Goal: Task Accomplishment & Management: Complete application form

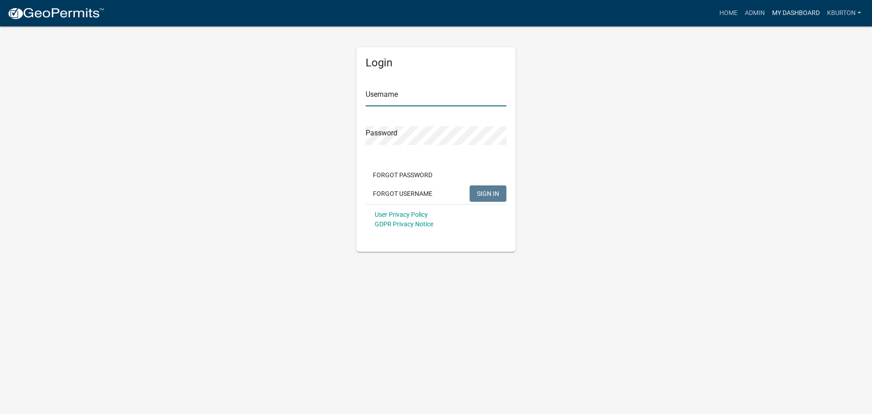
type input "kburton"
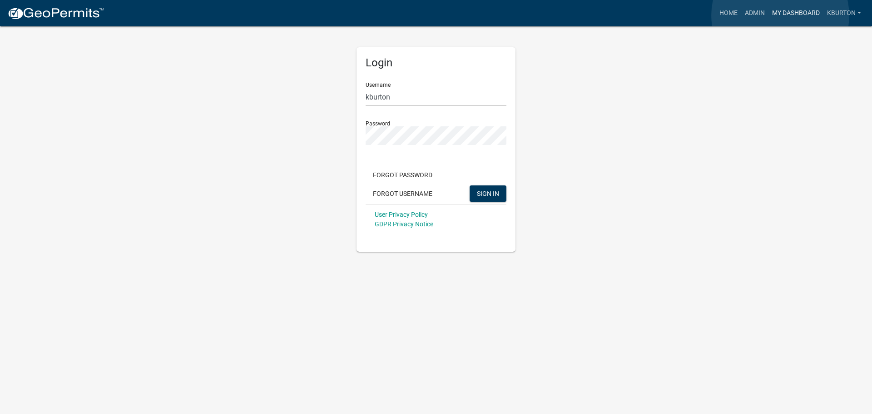
click at [780, 15] on link "My Dashboard" at bounding box center [796, 13] width 55 height 17
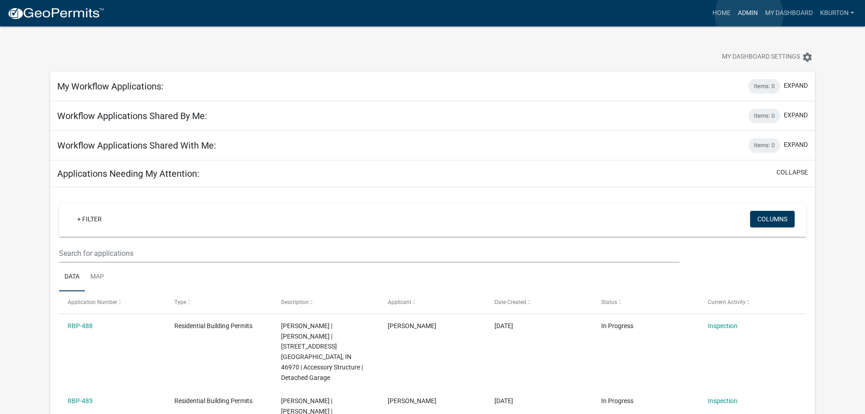
click at [749, 15] on link "Admin" at bounding box center [747, 13] width 27 height 17
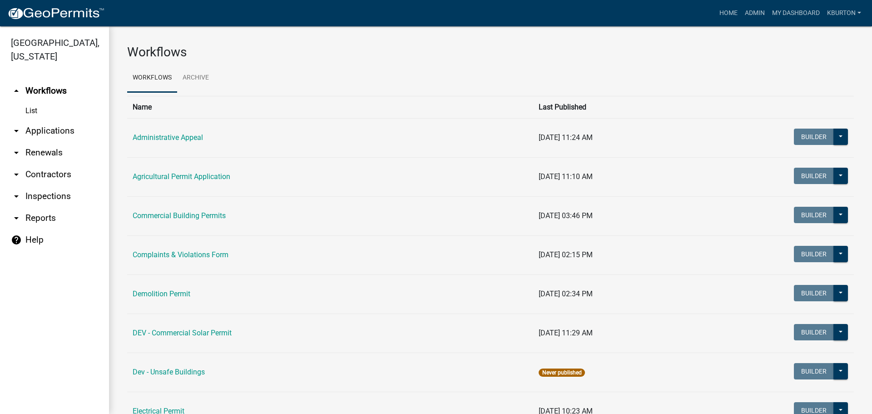
click at [44, 185] on link "arrow_drop_down Inspections" at bounding box center [54, 196] width 109 height 22
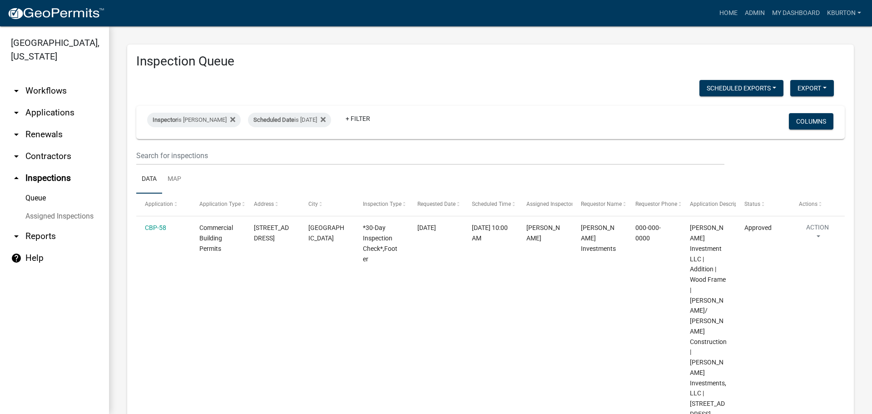
click at [64, 207] on link "Assigned Inspections" at bounding box center [54, 216] width 109 height 18
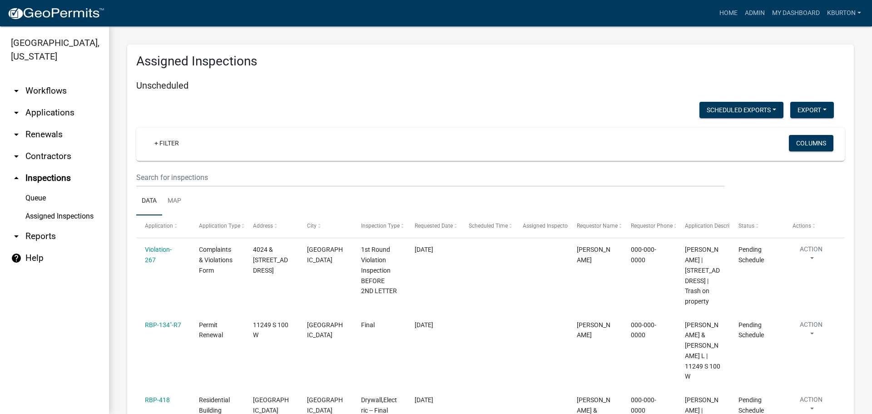
click at [44, 189] on link "Queue" at bounding box center [54, 198] width 109 height 18
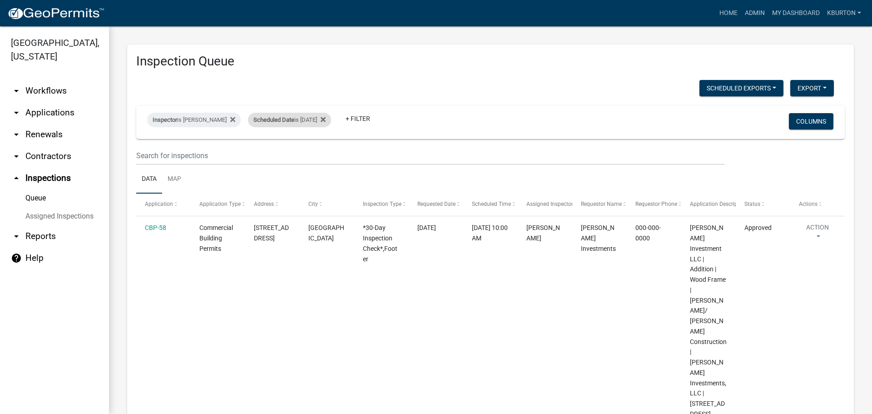
click at [293, 119] on div "Scheduled Date is [DATE]" at bounding box center [289, 120] width 83 height 15
click at [318, 153] on input "[DATE]" at bounding box center [291, 153] width 64 height 19
type input "[DATE]"
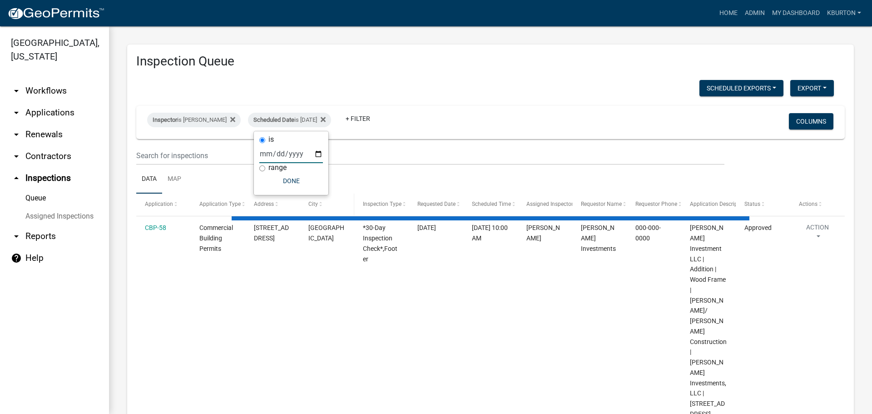
select select "1: 25"
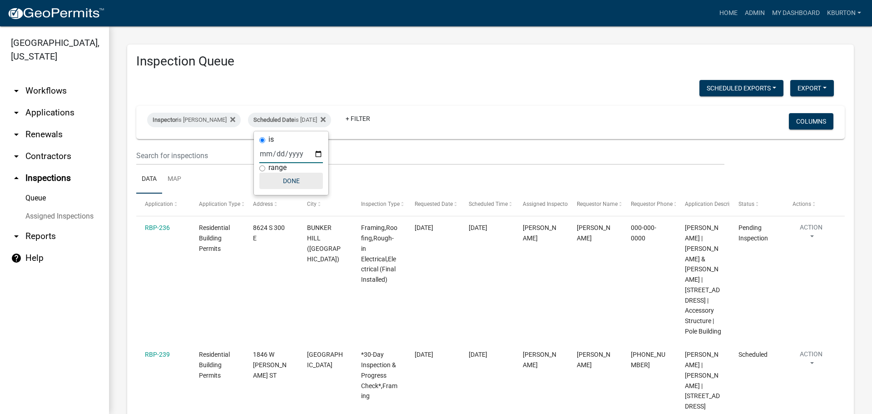
click at [298, 180] on button "Done" at bounding box center [291, 181] width 64 height 16
click at [792, 120] on button "Columns" at bounding box center [811, 121] width 45 height 16
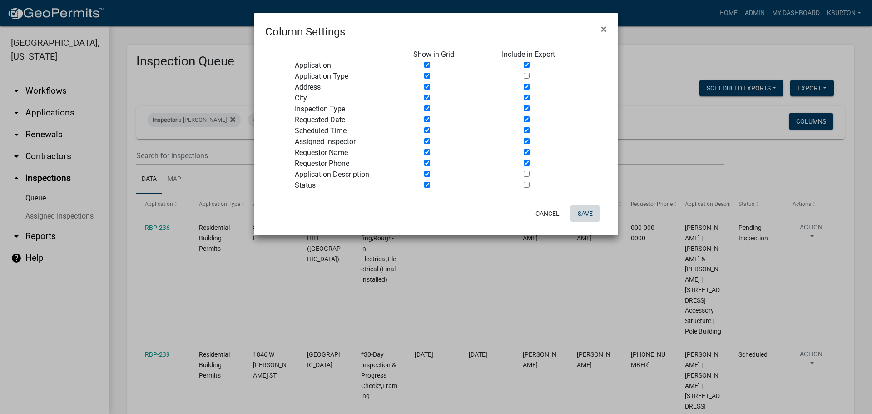
click at [583, 211] on button "Save" at bounding box center [586, 213] width 30 height 16
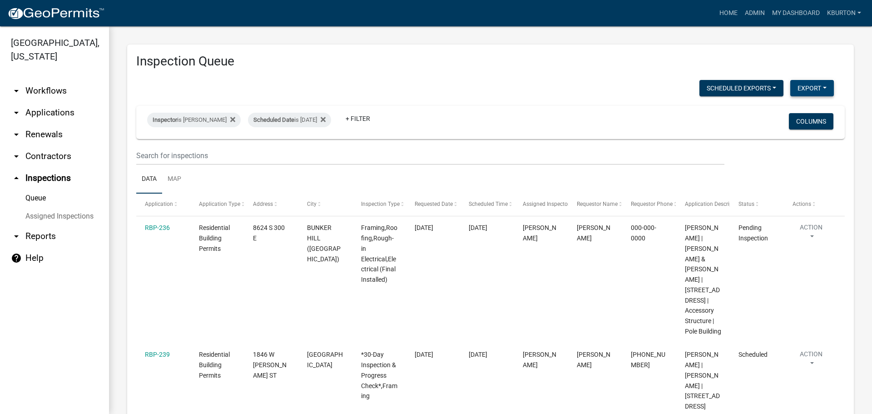
click at [793, 87] on button "Export" at bounding box center [812, 88] width 44 height 16
click at [782, 111] on button "Excel Format (.xlsx)" at bounding box center [791, 112] width 85 height 22
click at [275, 117] on span "Scheduled Date" at bounding box center [273, 119] width 41 height 7
click at [321, 154] on input "[DATE]" at bounding box center [291, 153] width 64 height 19
type input "[DATE]"
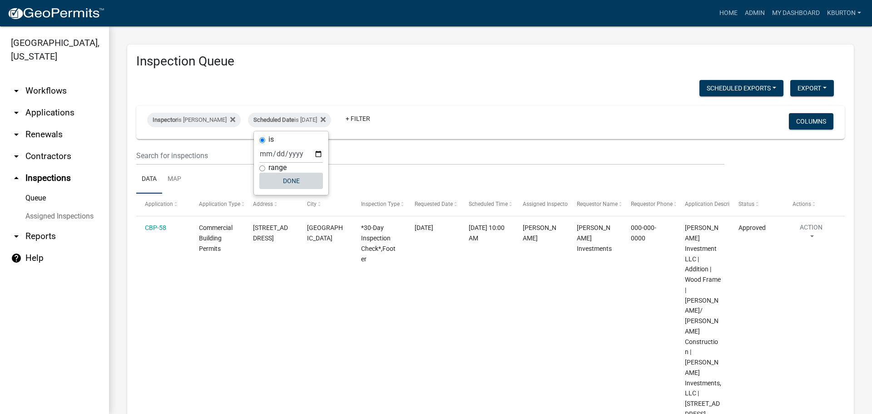
click at [288, 174] on button "Done" at bounding box center [291, 181] width 64 height 16
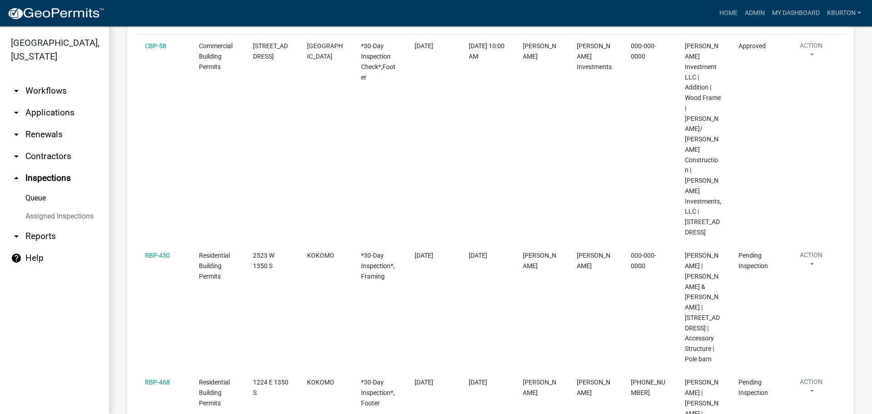
scroll to position [227, 0]
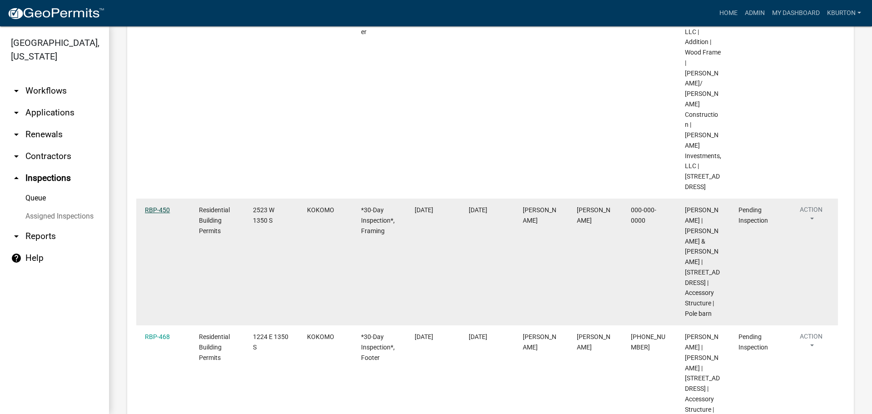
click at [154, 206] on link "RBP-450" at bounding box center [157, 209] width 25 height 7
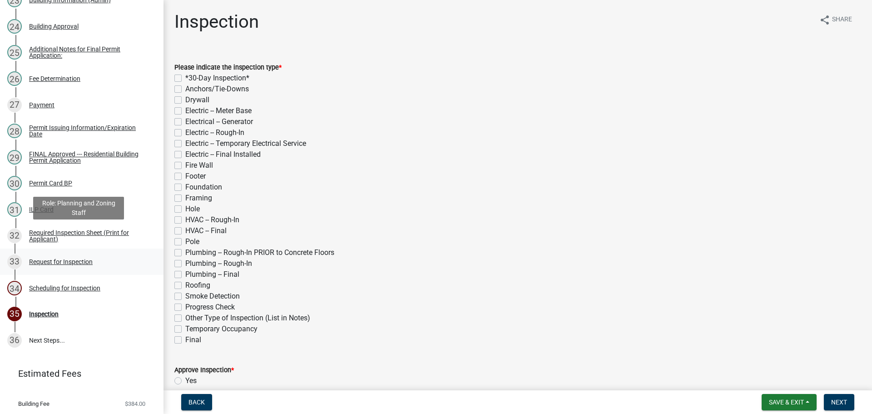
scroll to position [781, 0]
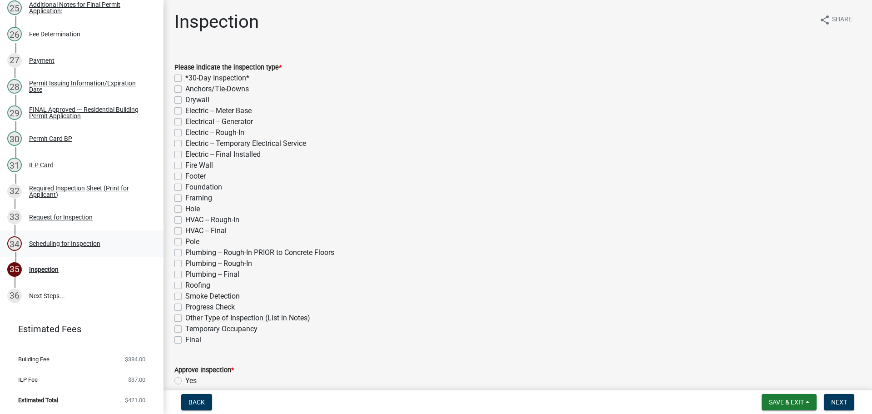
click at [84, 243] on div "Scheduling for Inspection" at bounding box center [64, 243] width 71 height 6
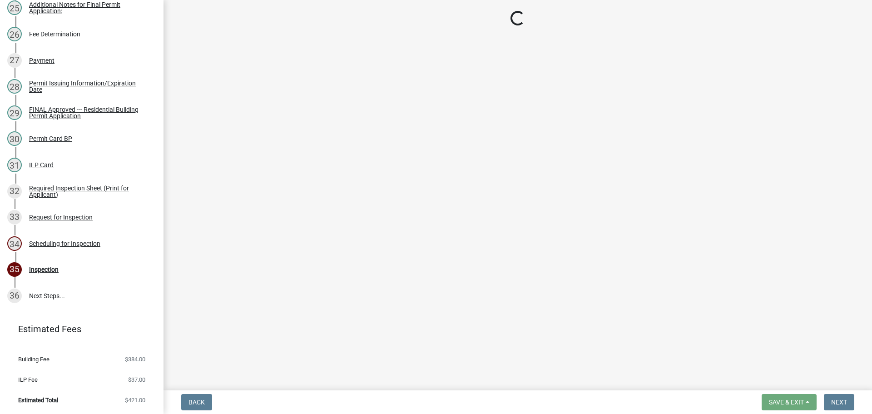
select select "25b75ae6-03c7-4280-9b34-fcf63005d5e5"
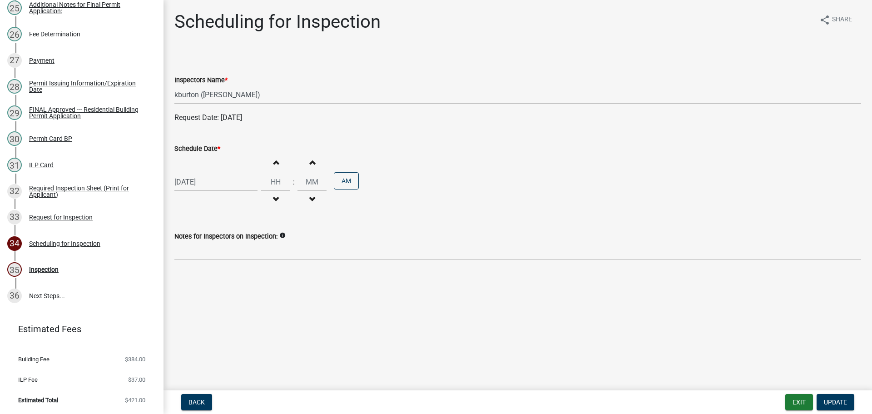
click at [196, 149] on label "Schedule Date *" at bounding box center [197, 149] width 46 height 6
click at [196, 173] on input "[DATE]" at bounding box center [215, 182] width 83 height 19
select select "8"
select select "2025"
click at [202, 274] on div "19" at bounding box center [198, 274] width 15 height 15
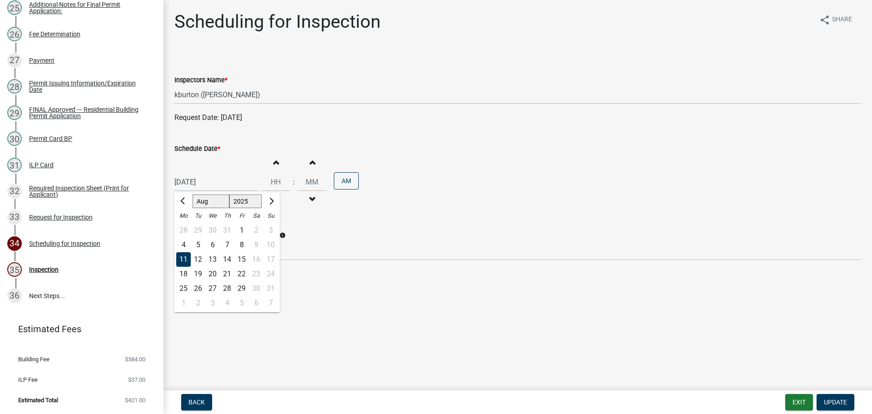
type input "[DATE]"
click at [837, 397] on button "Update" at bounding box center [836, 402] width 38 height 16
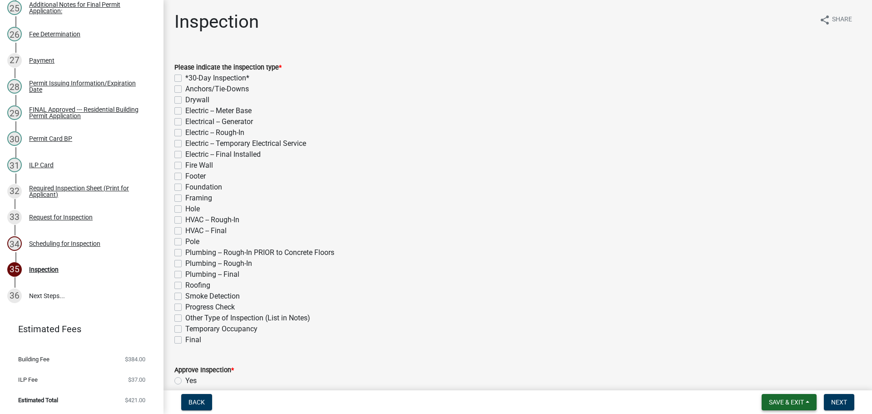
click at [802, 404] on span "Save & Exit" at bounding box center [786, 401] width 35 height 7
click at [780, 382] on button "Save & Exit" at bounding box center [780, 378] width 73 height 22
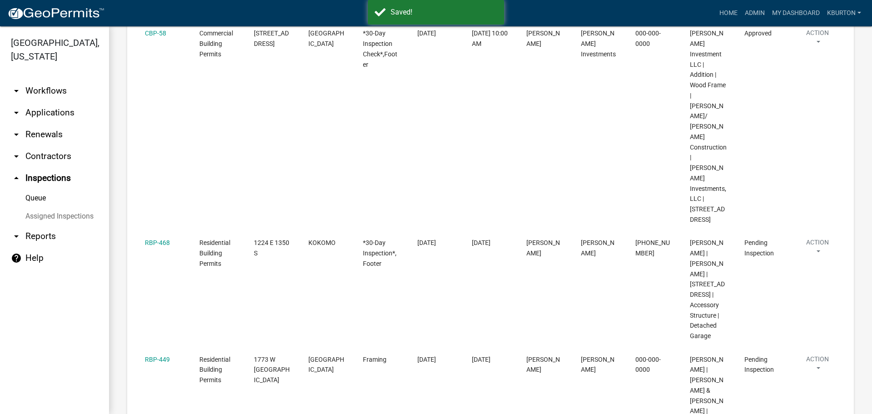
scroll to position [227, 0]
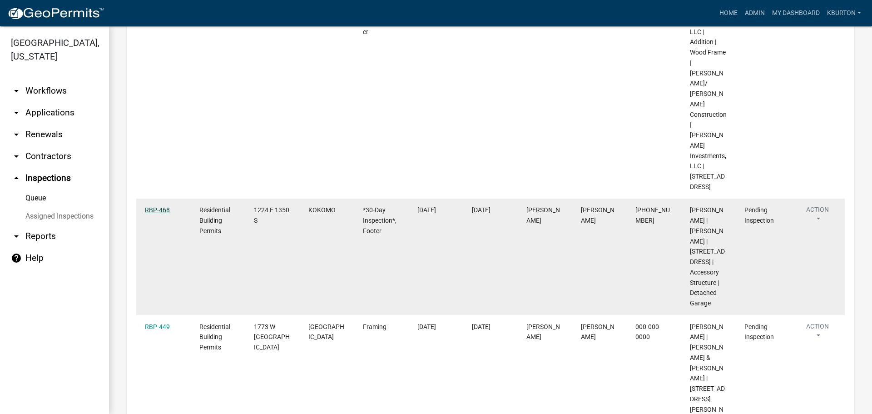
click at [153, 206] on link "RBP-468" at bounding box center [157, 209] width 25 height 7
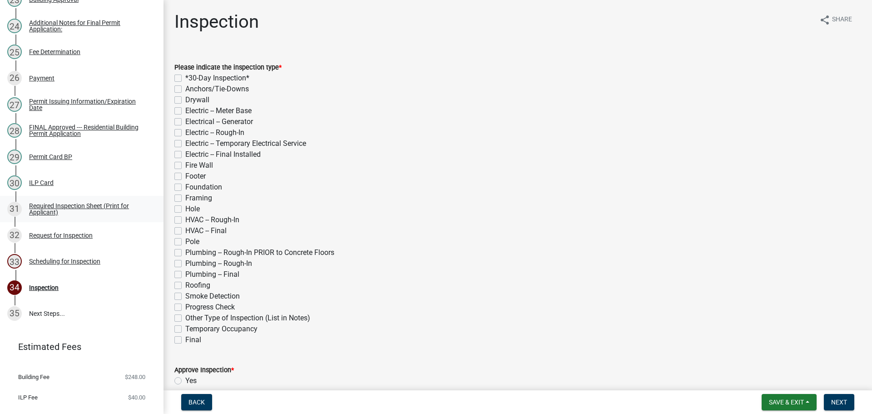
scroll to position [727, 0]
click at [85, 264] on div "Scheduling for Inspection" at bounding box center [64, 261] width 71 height 6
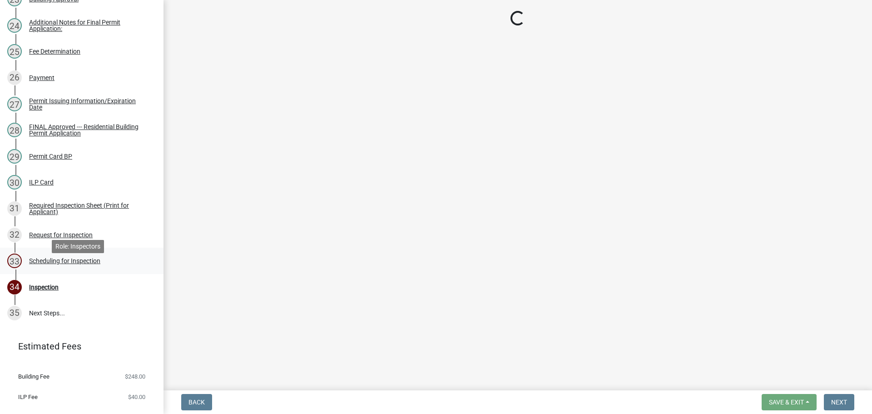
select select "25b75ae6-03c7-4280-9b34-fcf63005d5e5"
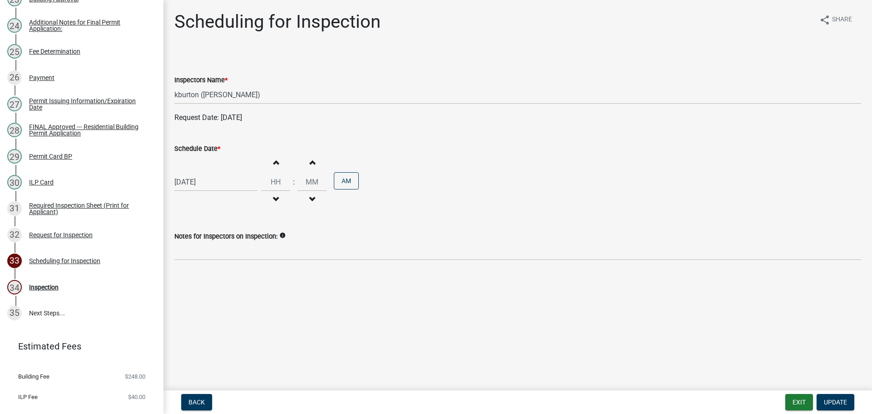
click at [195, 148] on label "Schedule Date *" at bounding box center [197, 149] width 46 height 6
click at [195, 173] on input "[DATE]" at bounding box center [215, 182] width 83 height 19
select select "8"
select select "2025"
click at [196, 273] on div "19" at bounding box center [198, 274] width 15 height 15
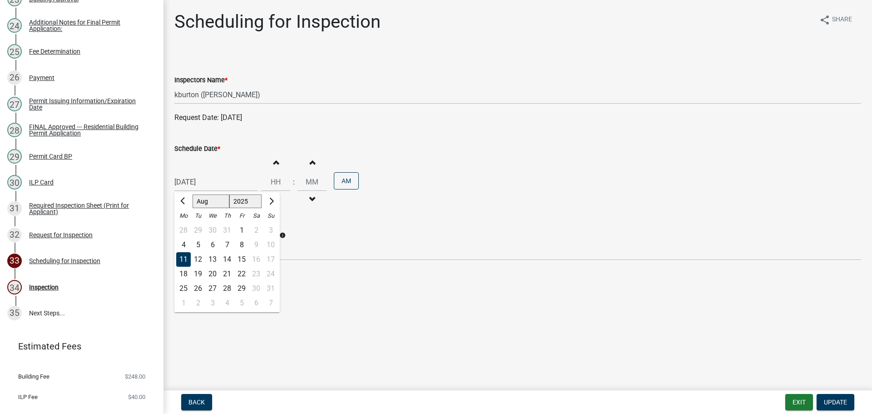
type input "[DATE]"
click at [845, 398] on span "Update" at bounding box center [835, 401] width 23 height 7
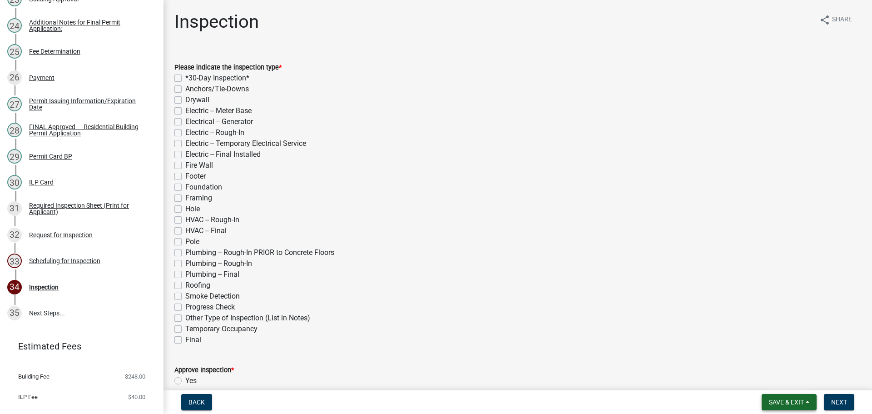
click at [790, 404] on span "Save & Exit" at bounding box center [786, 401] width 35 height 7
click at [786, 383] on button "Save & Exit" at bounding box center [780, 378] width 73 height 22
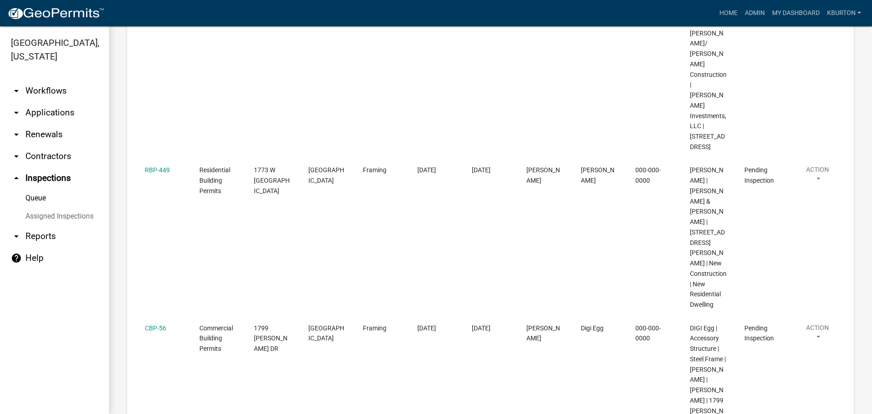
scroll to position [273, 0]
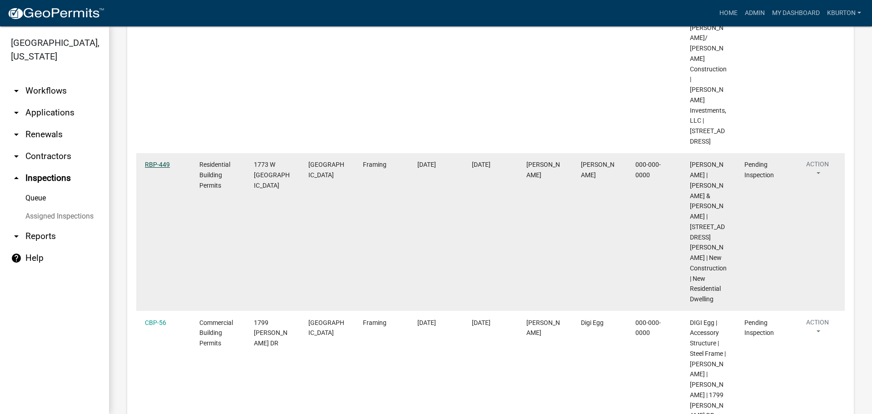
click at [162, 161] on link "RBP-449" at bounding box center [157, 164] width 25 height 7
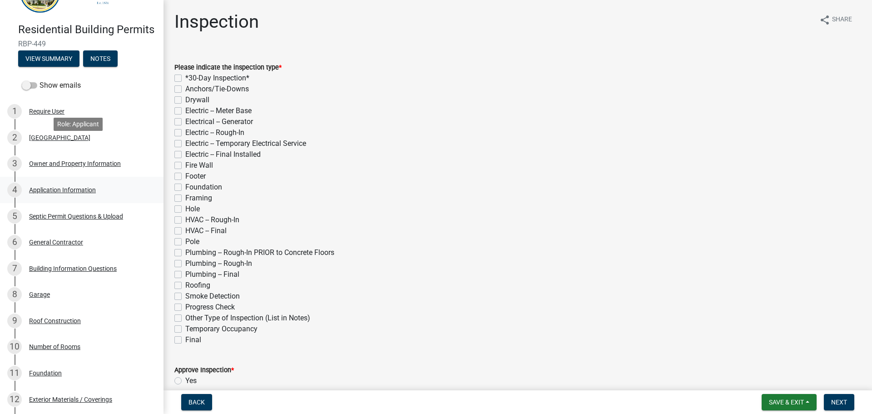
scroll to position [91, 0]
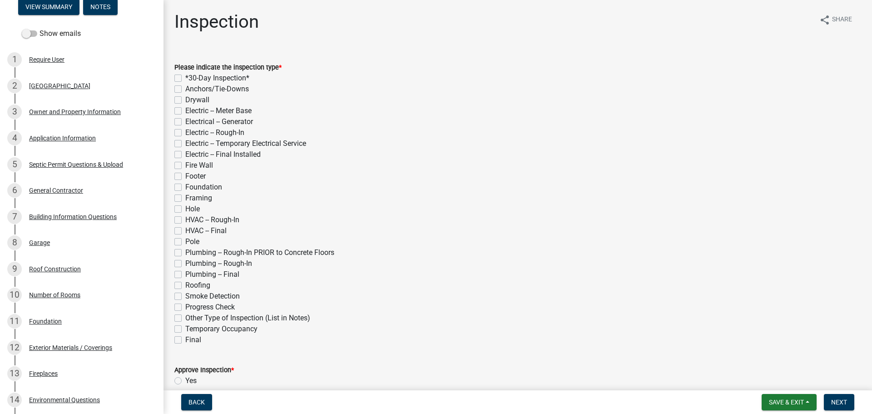
click at [185, 198] on label "Framing" at bounding box center [198, 198] width 27 height 11
click at [185, 198] on input "Framing" at bounding box center [188, 196] width 6 height 6
checkbox input "true"
checkbox input "false"
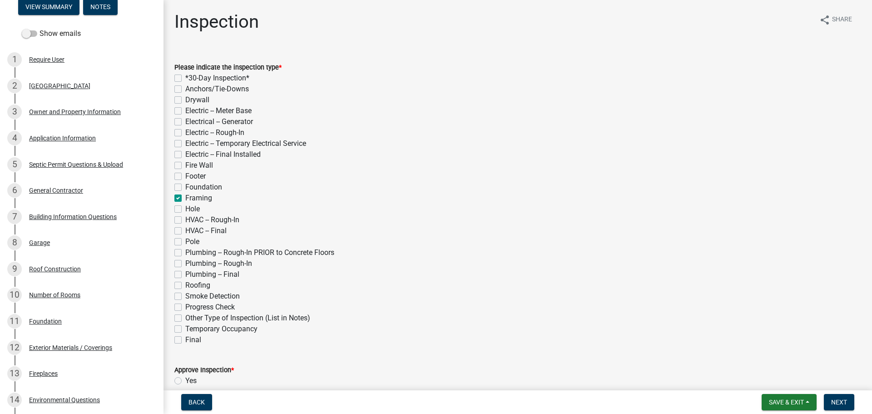
checkbox input "false"
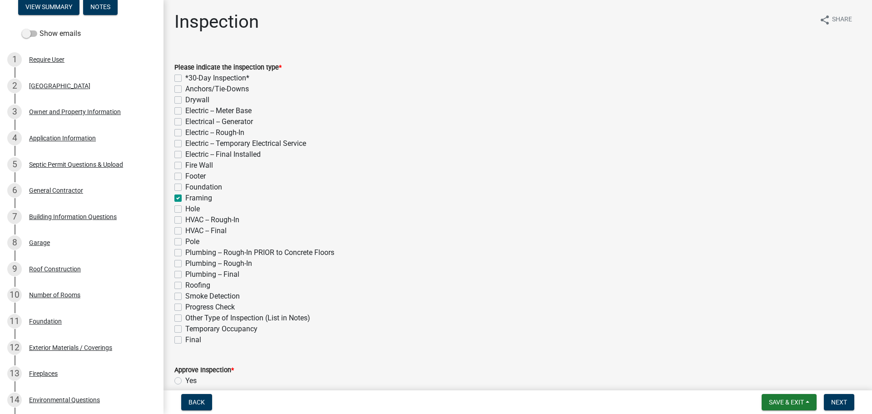
checkbox input "false"
checkbox input "true"
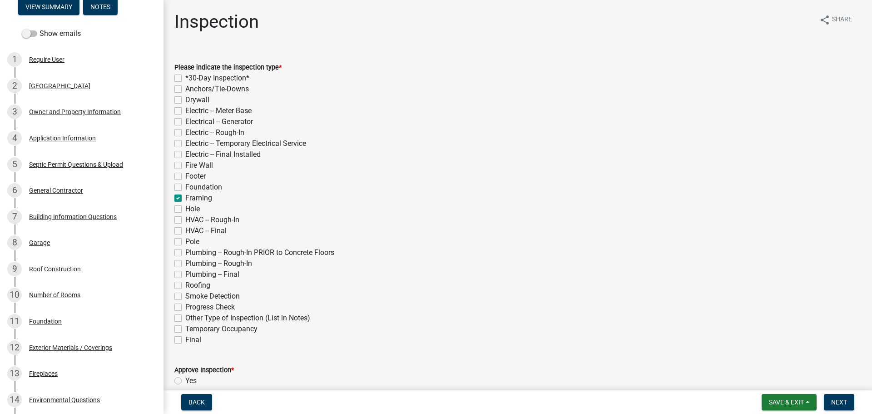
checkbox input "false"
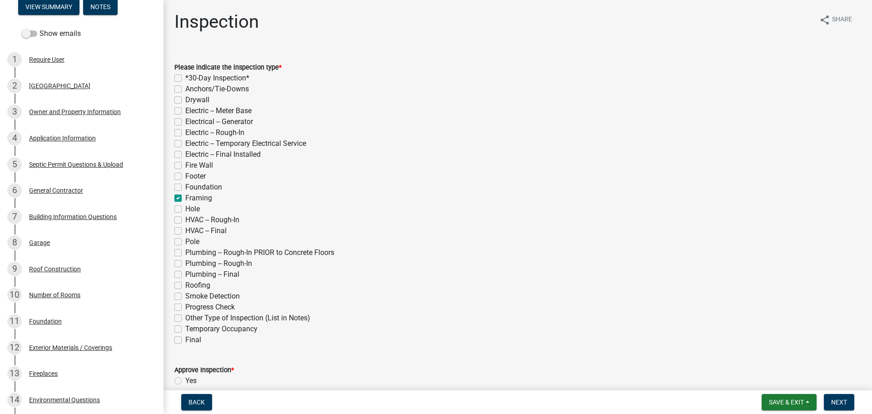
checkbox input "false"
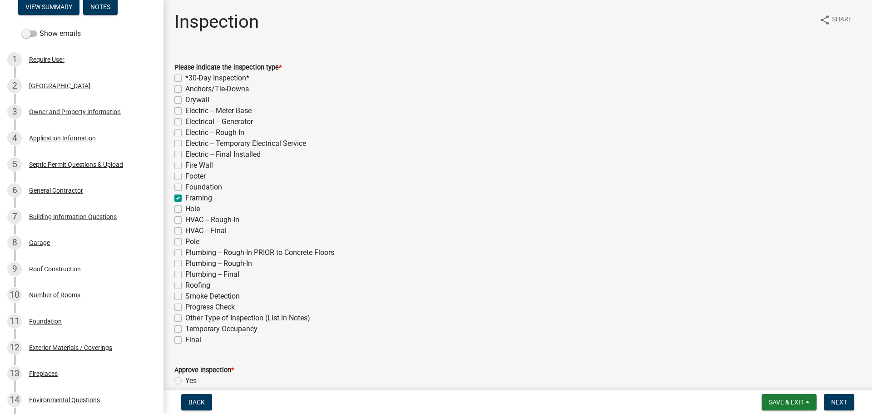
checkbox input "false"
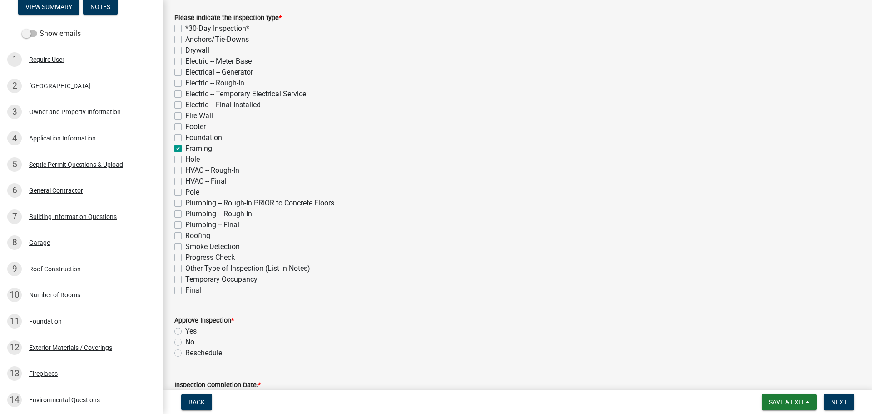
scroll to position [182, 0]
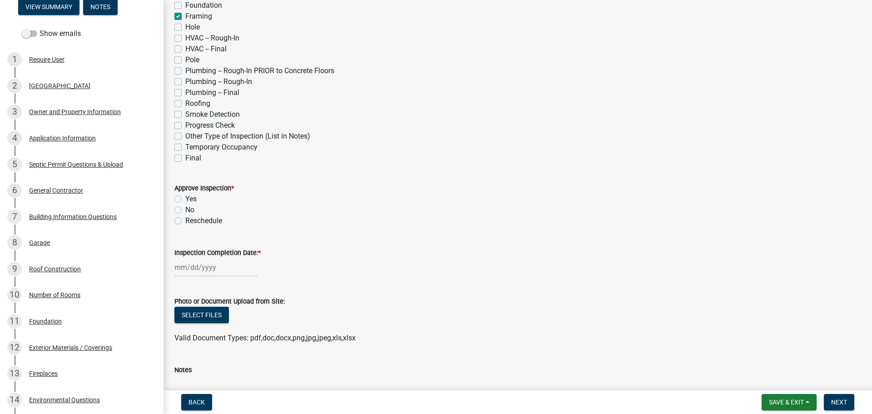
click at [185, 199] on label "Yes" at bounding box center [190, 199] width 11 height 11
click at [185, 199] on input "Yes" at bounding box center [188, 197] width 6 height 6
radio input "true"
click at [213, 252] on label "Inspection Completion Date: *" at bounding box center [217, 253] width 86 height 6
click at [213, 258] on input "Inspection Completion Date: *" at bounding box center [215, 267] width 83 height 19
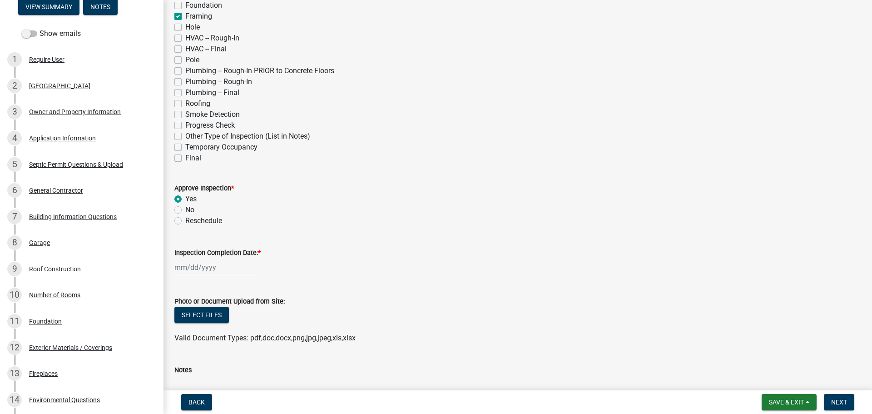
select select "8"
select select "2025"
click at [186, 205] on div "11" at bounding box center [183, 204] width 15 height 15
type input "[DATE]"
click at [841, 400] on span "Next" at bounding box center [839, 401] width 16 height 7
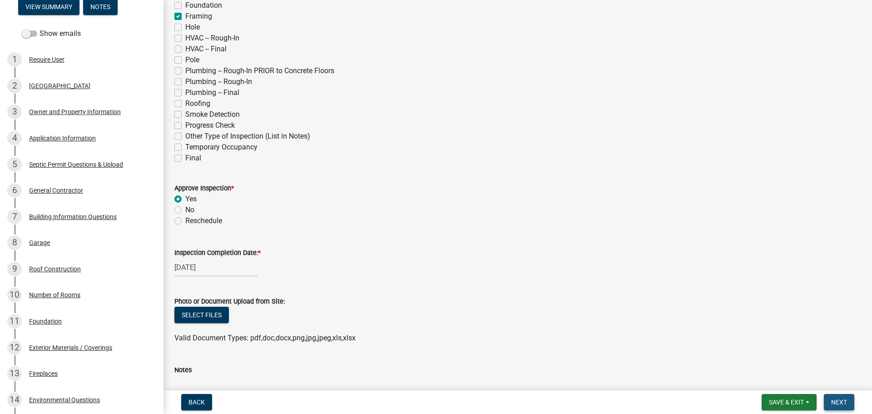
scroll to position [0, 0]
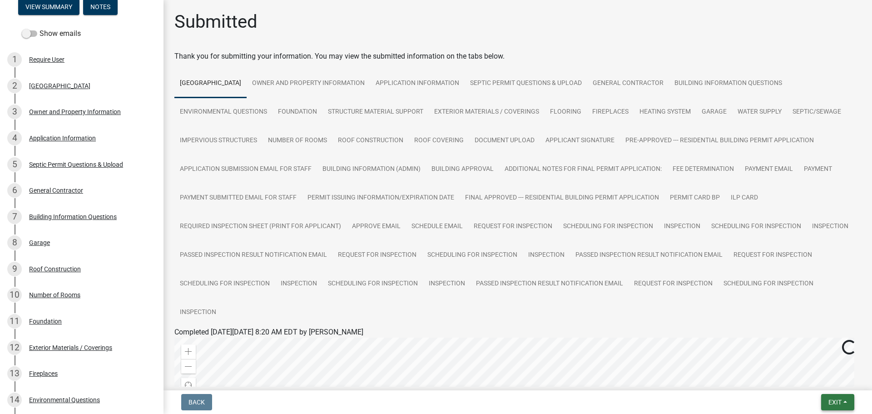
click at [837, 399] on span "Exit" at bounding box center [835, 401] width 13 height 7
click at [814, 378] on button "Save & Exit" at bounding box center [818, 378] width 73 height 22
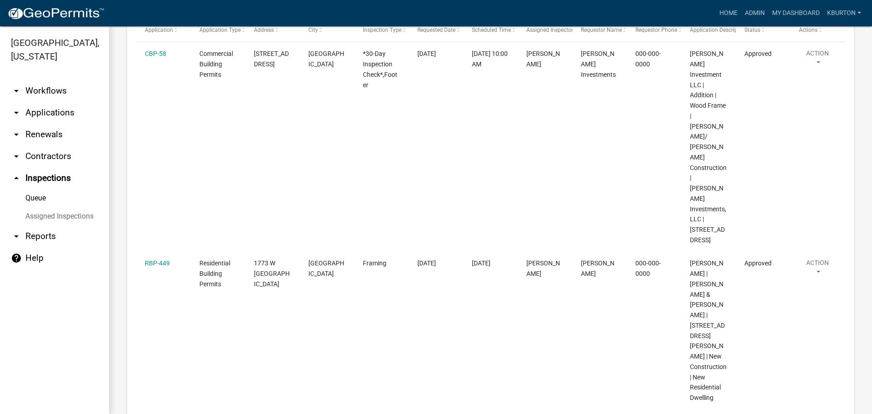
scroll to position [182, 0]
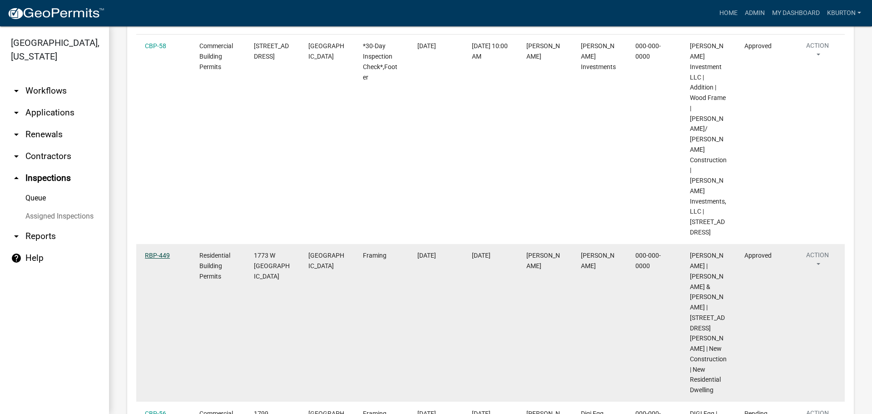
click at [154, 252] on link "RBP-449" at bounding box center [157, 255] width 25 height 7
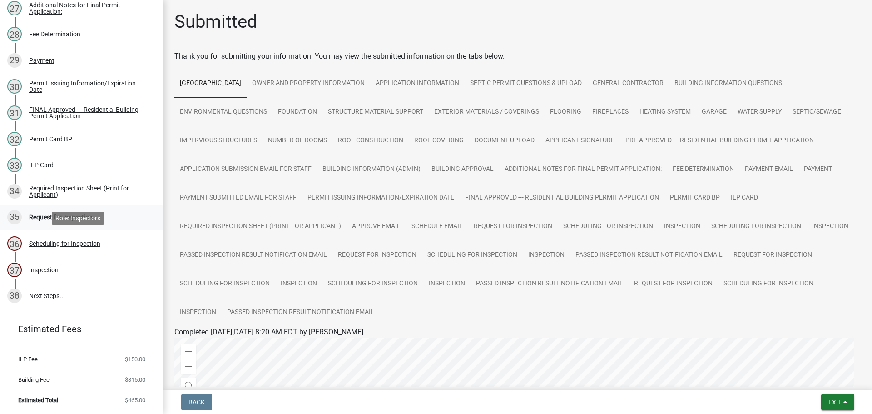
scroll to position [834, 0]
click at [76, 217] on div "Request for Inspection" at bounding box center [61, 217] width 64 height 6
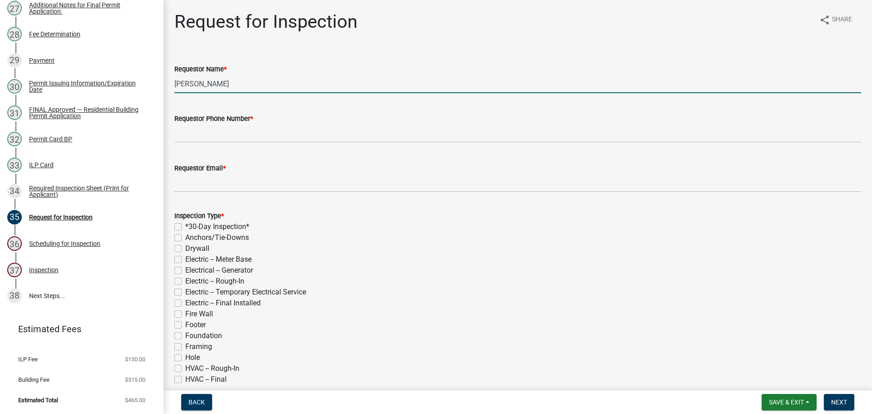
click at [246, 82] on input "[PERSON_NAME]" at bounding box center [517, 83] width 687 height 19
type input "K"
type input "[PERSON_NAME]"
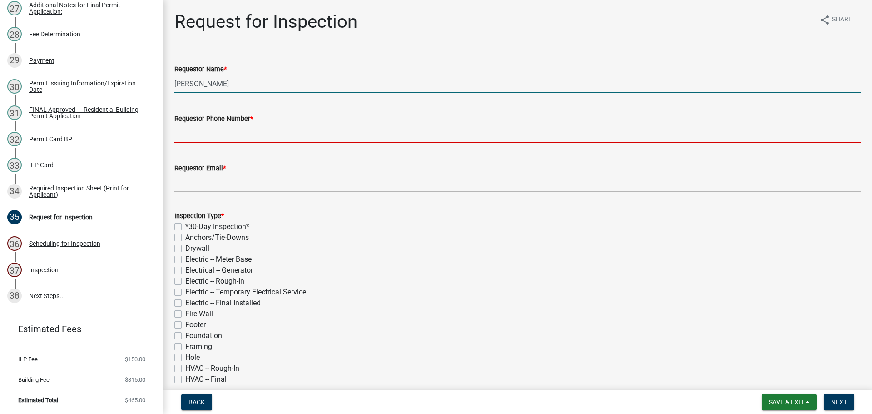
click at [201, 133] on input "Requestor Phone Number *" at bounding box center [517, 133] width 687 height 19
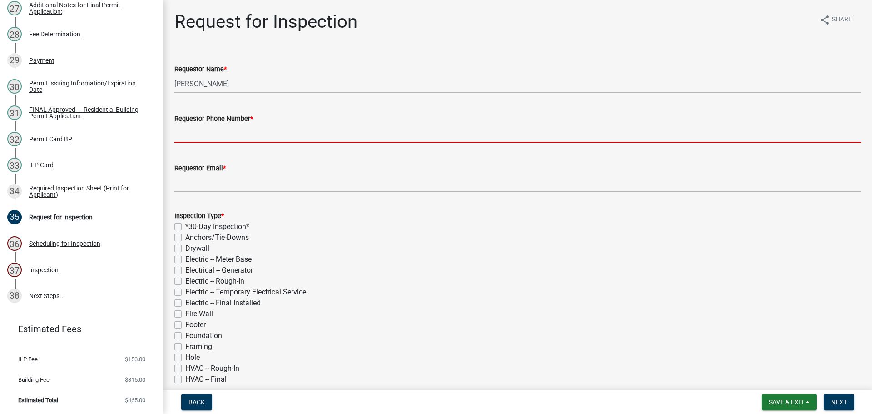
type input "000-000-0000"
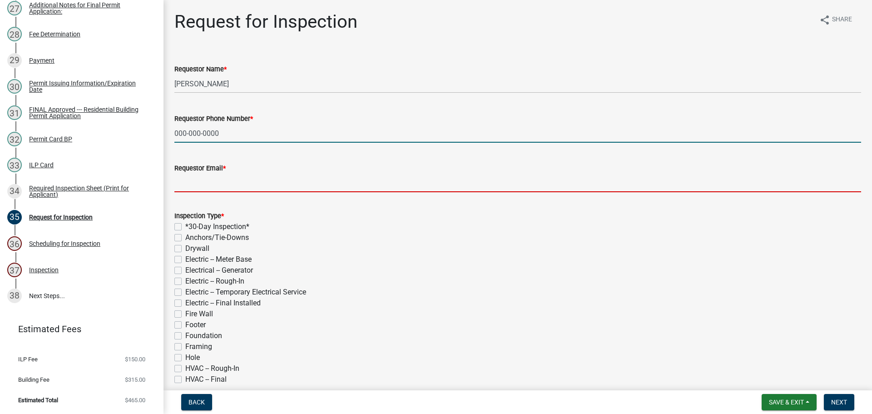
click at [239, 177] on input "Requestor Email *" at bounding box center [517, 183] width 687 height 19
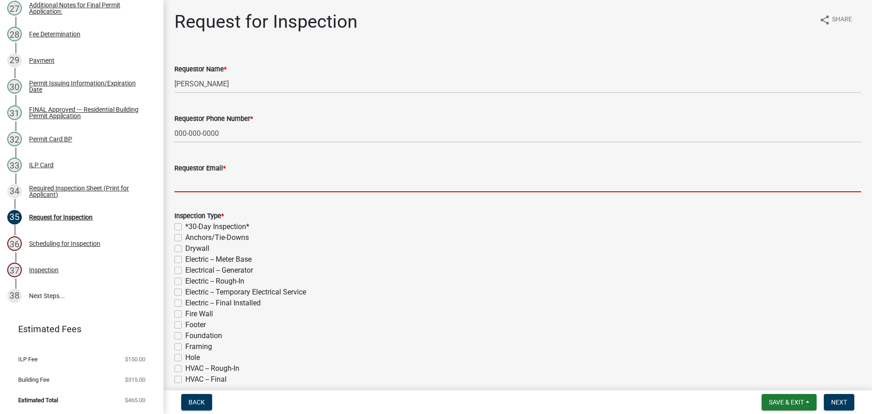
type input "[EMAIL_ADDRESS][DOMAIN_NAME]"
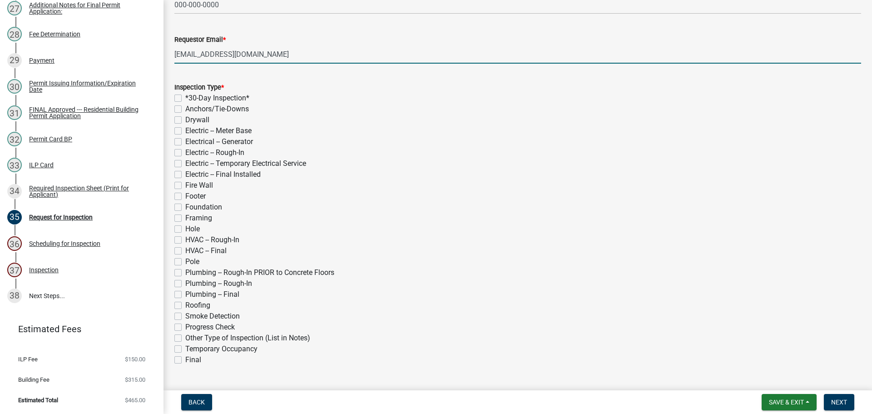
scroll to position [136, 0]
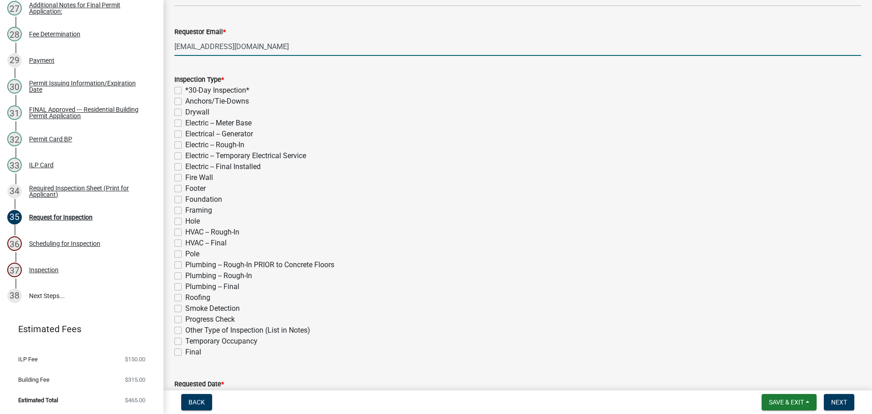
click at [185, 298] on label "Roofing" at bounding box center [197, 297] width 25 height 11
click at [185, 298] on input "Roofing" at bounding box center [188, 295] width 6 height 6
checkbox input "true"
checkbox input "false"
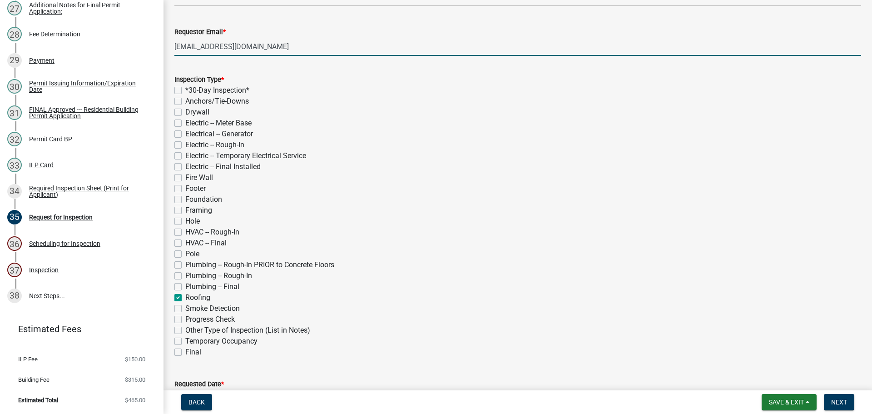
checkbox input "false"
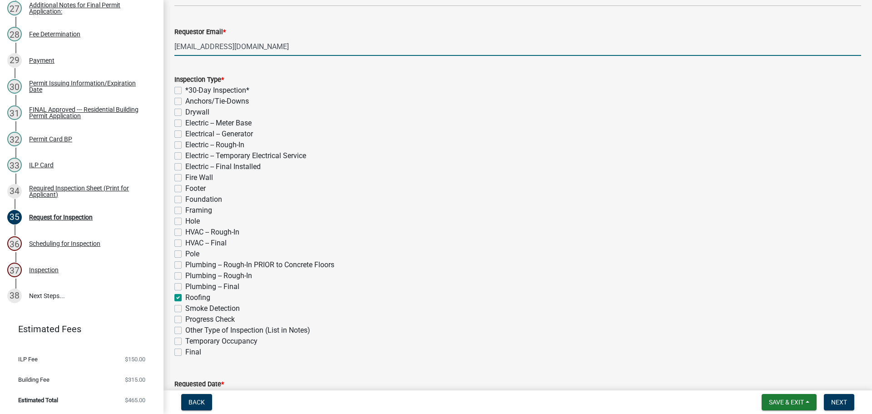
checkbox input "false"
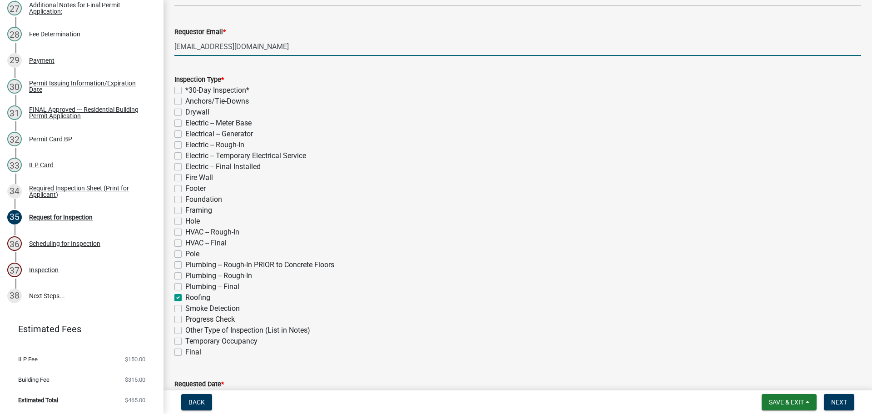
checkbox input "false"
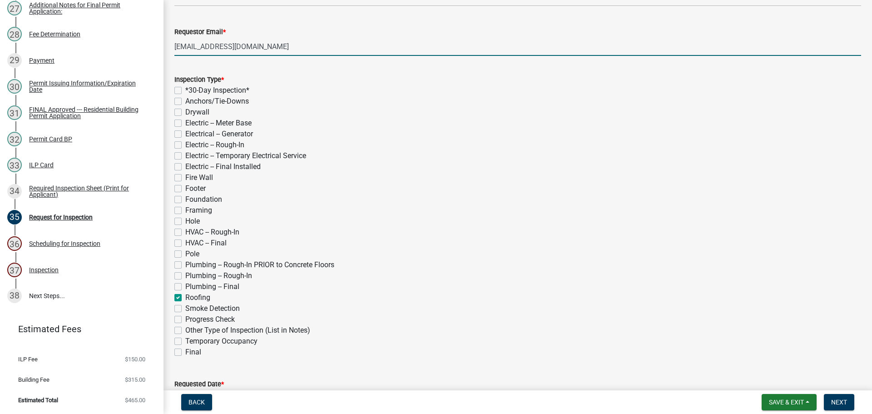
checkbox input "false"
checkbox input "true"
checkbox input "false"
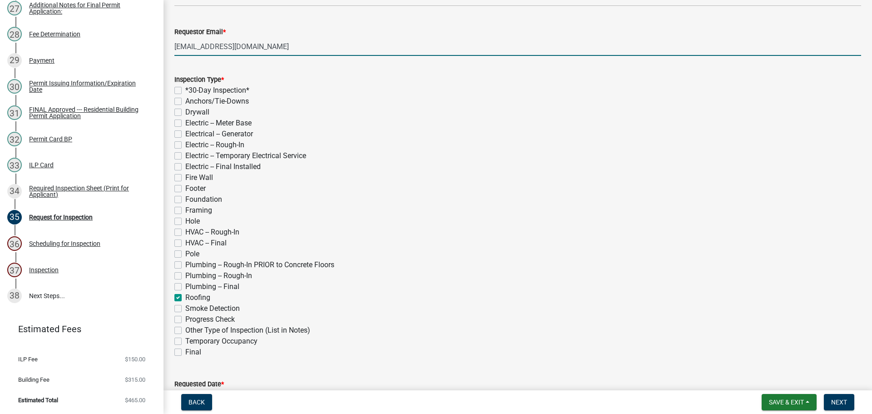
checkbox input "false"
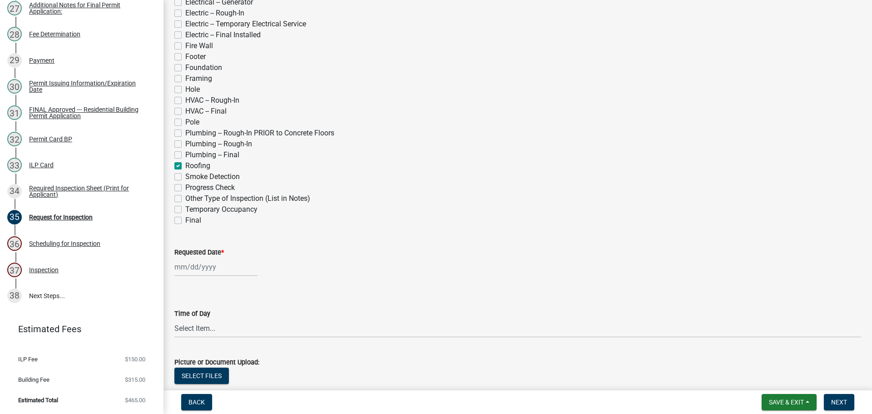
scroll to position [273, 0]
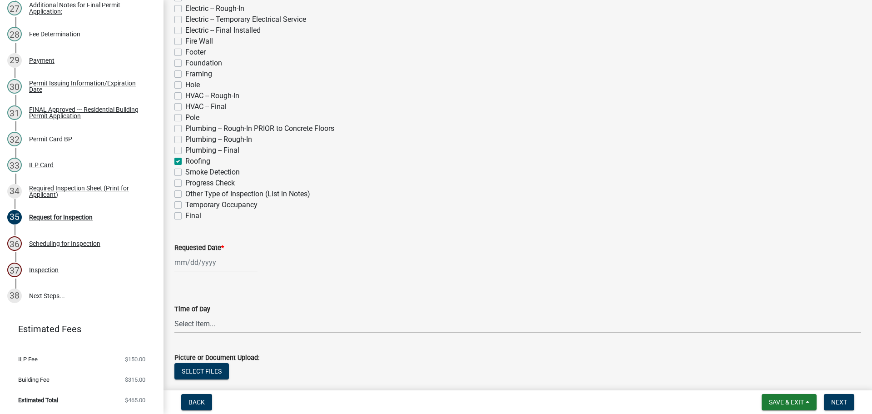
click at [195, 248] on label "Requested Date *" at bounding box center [199, 248] width 50 height 6
click at [195, 253] on input "Requested Date *" at bounding box center [215, 262] width 83 height 19
select select "8"
select select "2025"
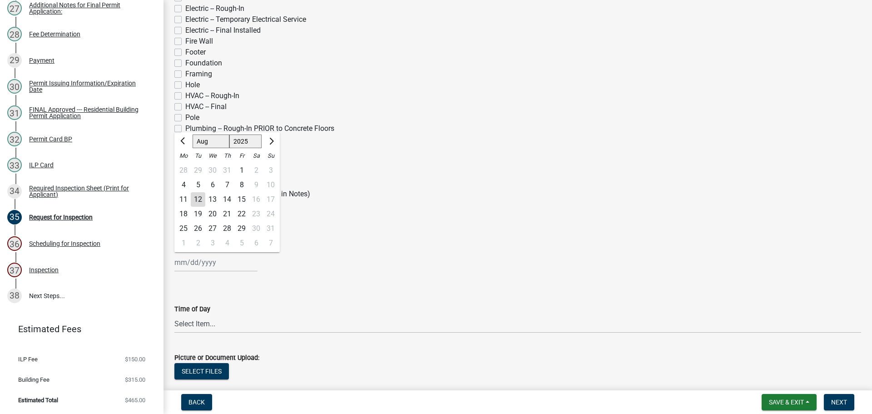
click at [214, 213] on div "20" at bounding box center [212, 214] width 15 height 15
type input "[DATE]"
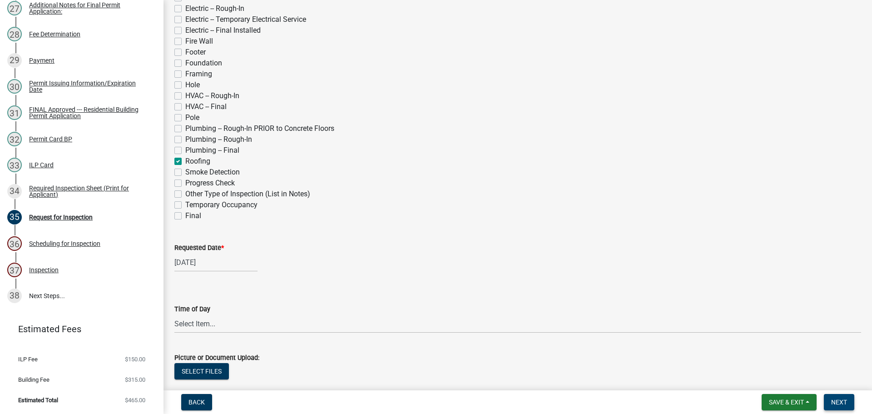
click at [835, 400] on span "Next" at bounding box center [839, 401] width 16 height 7
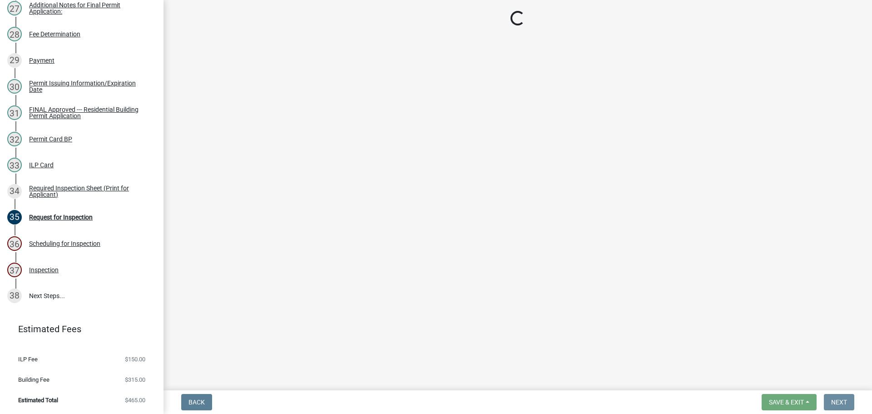
scroll to position [0, 0]
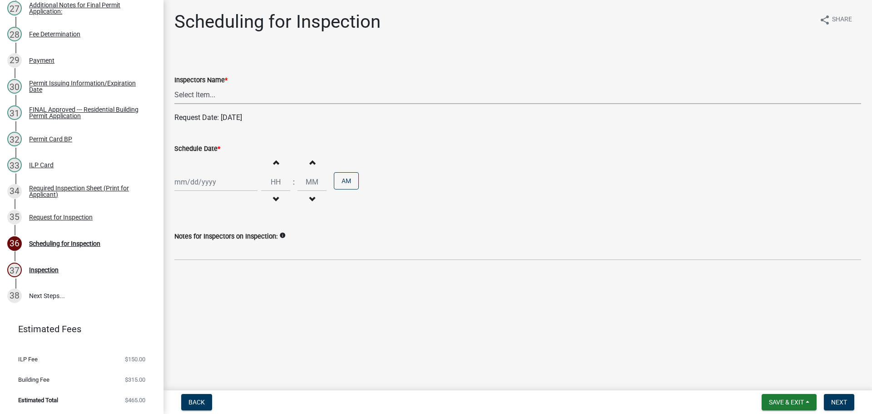
click at [251, 94] on select "Select Item... bmthomas ([PERSON_NAME]) croser ([PERSON_NAME]) [PERSON_NAME] ([…" at bounding box center [517, 94] width 687 height 19
select select "25b75ae6-03c7-4280-9b34-fcf63005d5e5"
click at [174, 85] on select "Select Item... bmthomas ([PERSON_NAME]) croser ([PERSON_NAME]) [PERSON_NAME] ([…" at bounding box center [517, 94] width 687 height 19
click at [213, 147] on label "Schedule Date *" at bounding box center [197, 149] width 46 height 6
click at [213, 173] on input "Schedule Date *" at bounding box center [215, 182] width 83 height 19
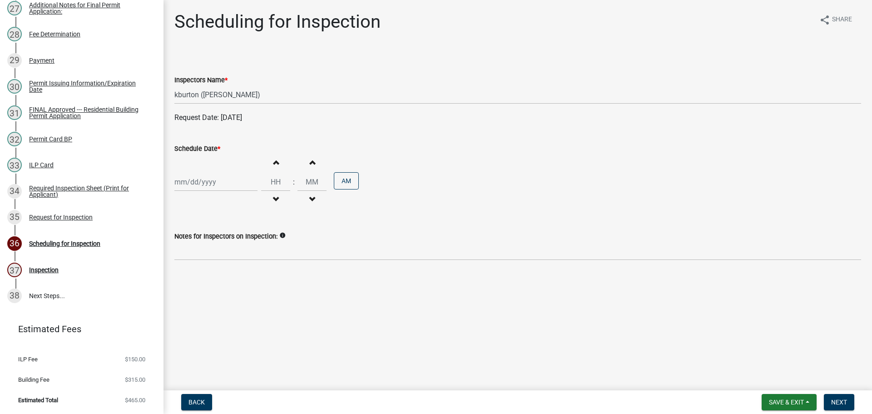
select select "8"
select select "2025"
click at [214, 275] on div "20" at bounding box center [212, 274] width 15 height 15
type input "[DATE]"
click at [843, 398] on span "Next" at bounding box center [839, 401] width 16 height 7
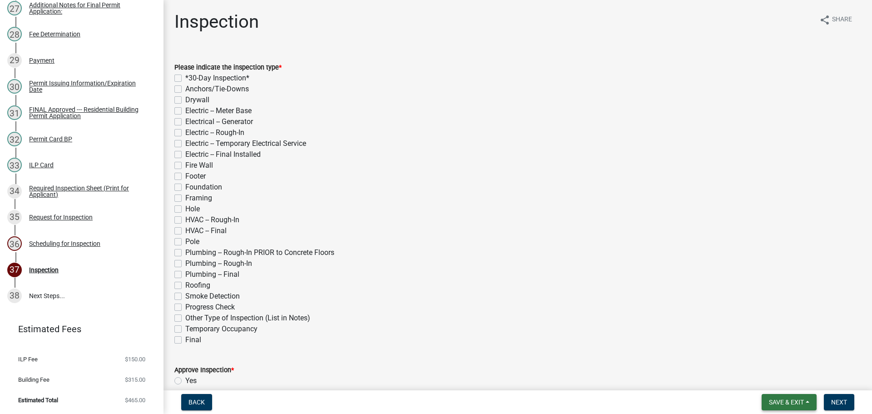
click at [806, 398] on button "Save & Exit" at bounding box center [789, 402] width 55 height 16
click at [790, 378] on button "Save & Exit" at bounding box center [780, 378] width 73 height 22
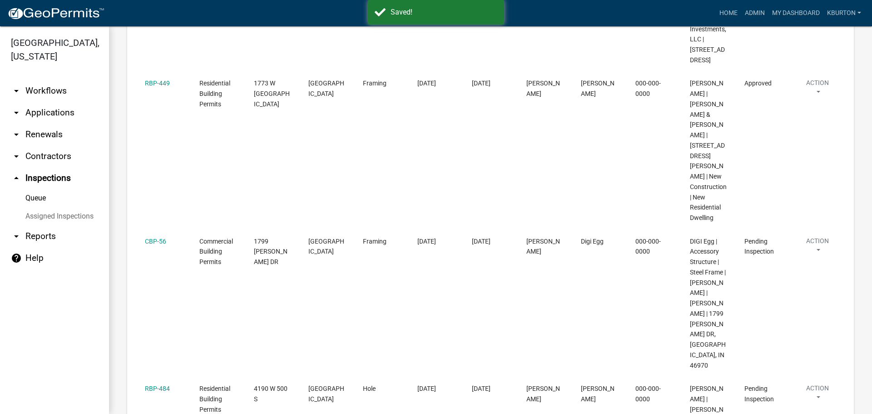
scroll to position [363, 0]
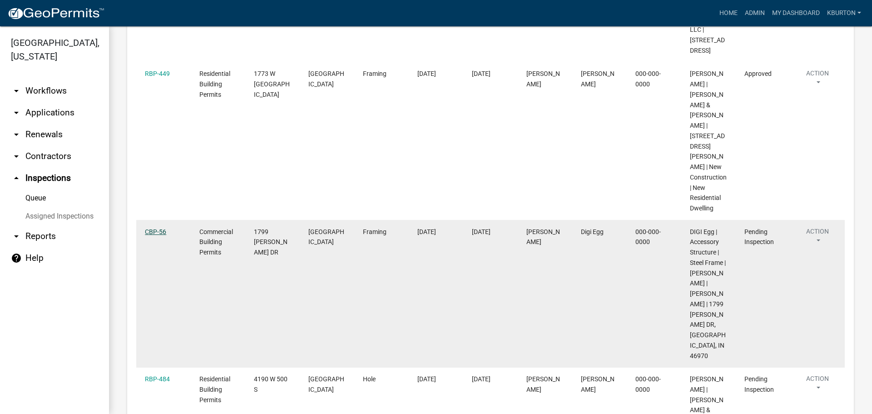
click at [162, 228] on link "CBP-56" at bounding box center [155, 231] width 21 height 7
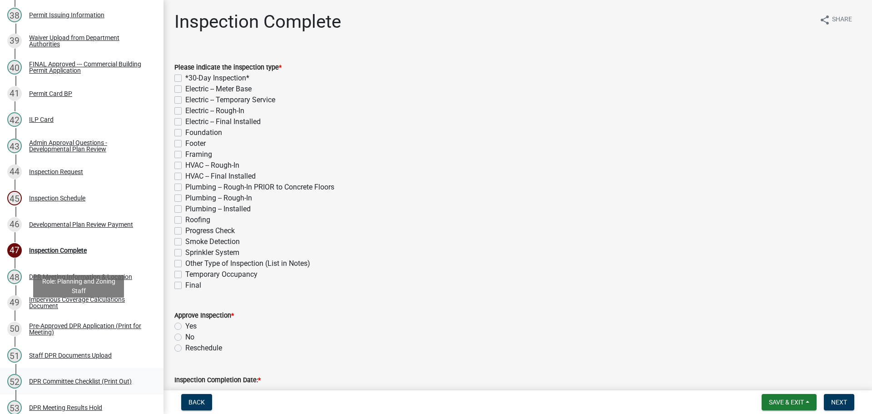
scroll to position [1090, 0]
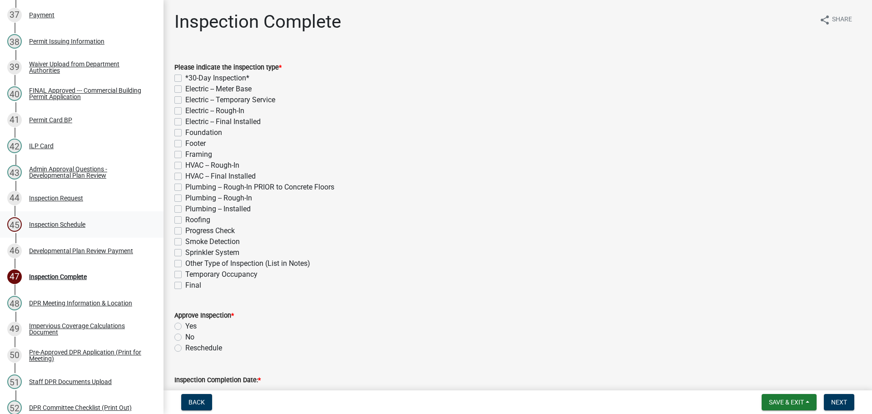
click at [65, 222] on div "Inspection Schedule" at bounding box center [57, 224] width 56 height 6
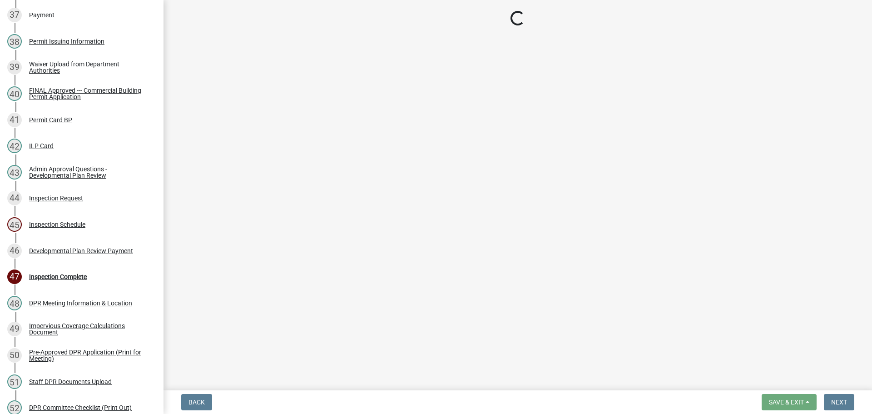
select select "25b75ae6-03c7-4280-9b34-fcf63005d5e5"
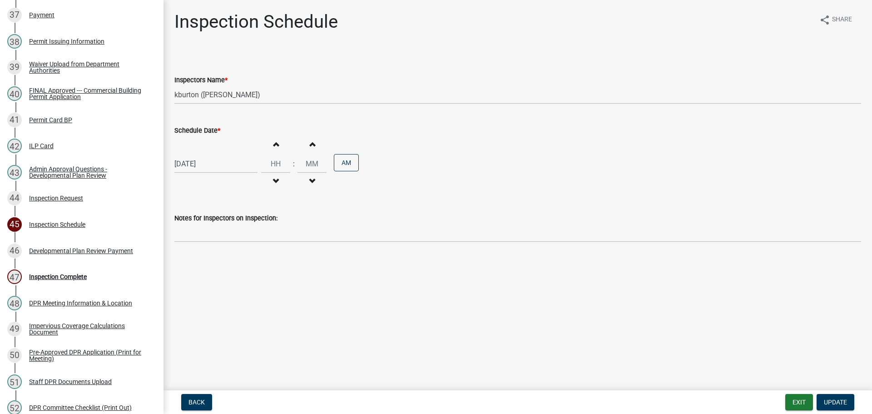
click at [193, 128] on label "Schedule Date *" at bounding box center [197, 131] width 46 height 6
click at [193, 154] on input "[DATE]" at bounding box center [215, 163] width 83 height 19
select select "8"
select select "2025"
click at [228, 242] on div "14" at bounding box center [227, 241] width 15 height 15
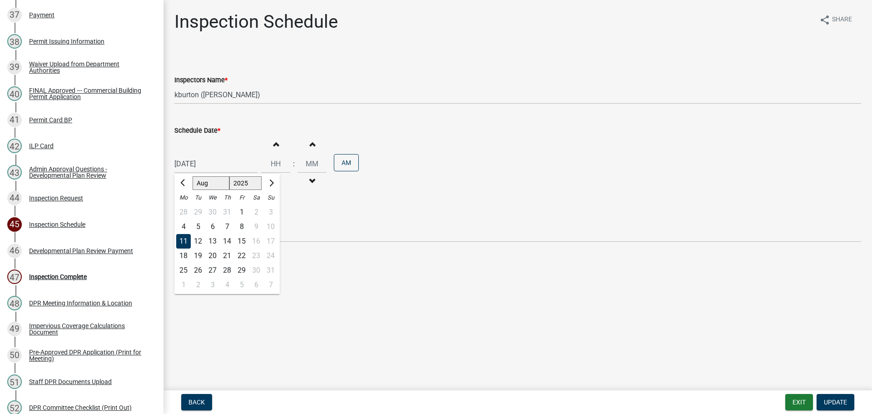
type input "[DATE]"
click at [837, 400] on span "Update" at bounding box center [835, 401] width 23 height 7
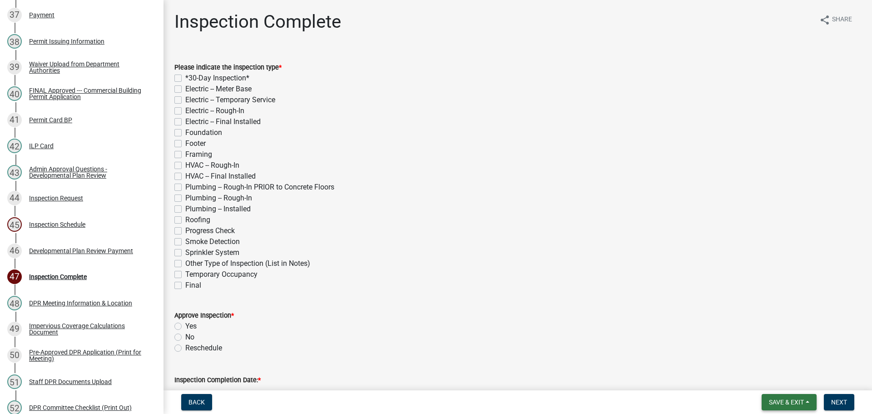
click at [794, 399] on span "Save & Exit" at bounding box center [786, 401] width 35 height 7
click at [786, 386] on button "Save & Exit" at bounding box center [780, 378] width 73 height 22
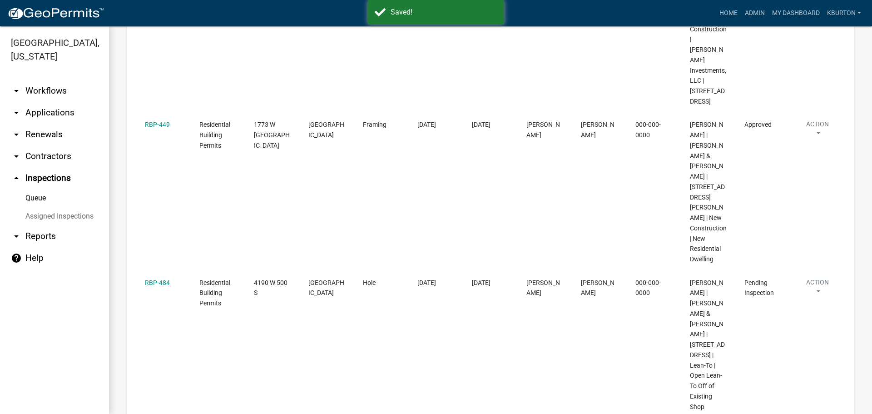
scroll to position [318, 0]
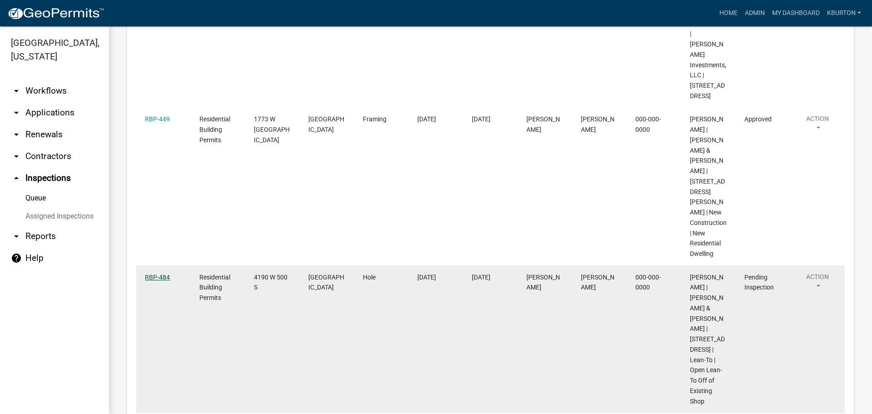
click at [158, 273] on link "RBP-484" at bounding box center [157, 276] width 25 height 7
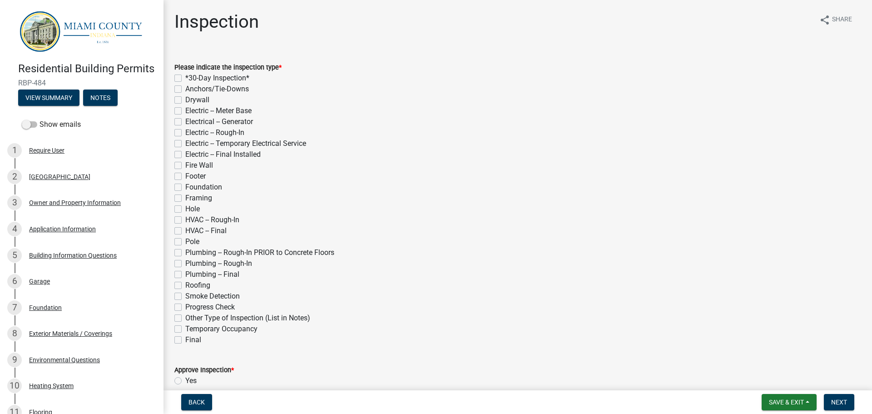
click at [185, 206] on label "Hole" at bounding box center [192, 208] width 15 height 11
click at [185, 206] on input "Hole" at bounding box center [188, 206] width 6 height 6
checkbox input "true"
checkbox input "false"
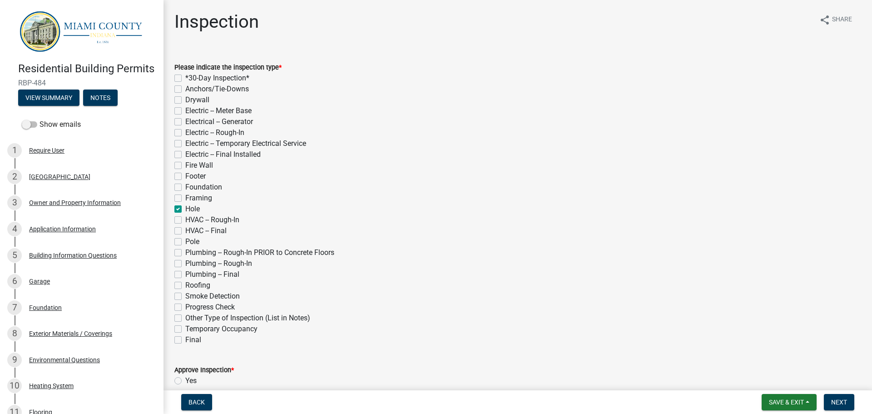
checkbox input "false"
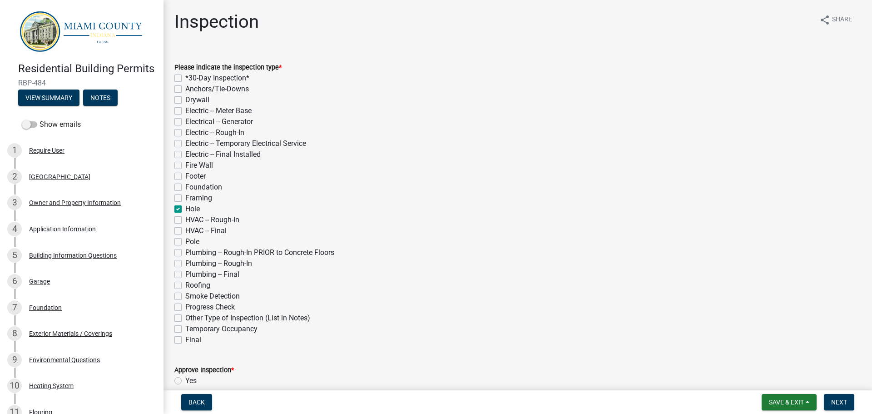
checkbox input "false"
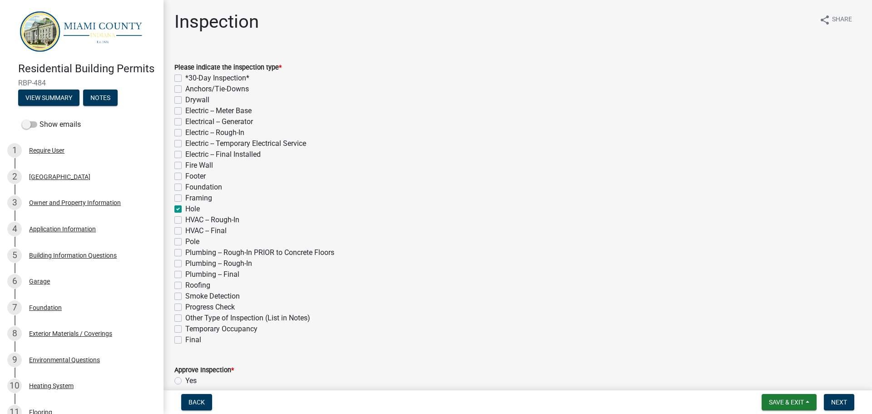
checkbox input "true"
checkbox input "false"
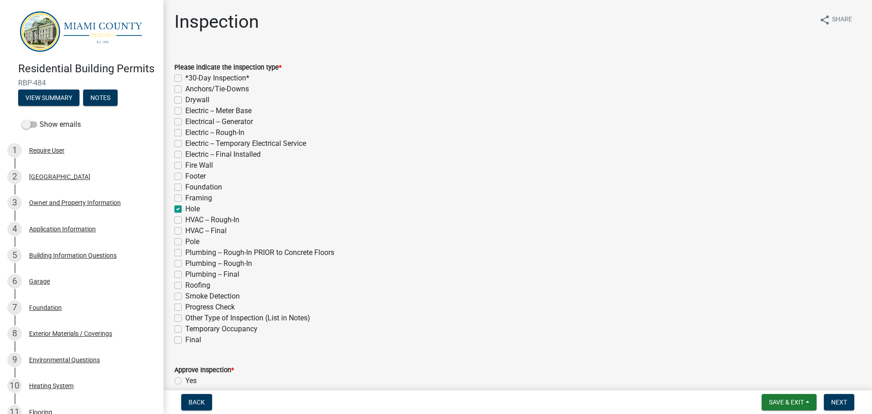
checkbox input "false"
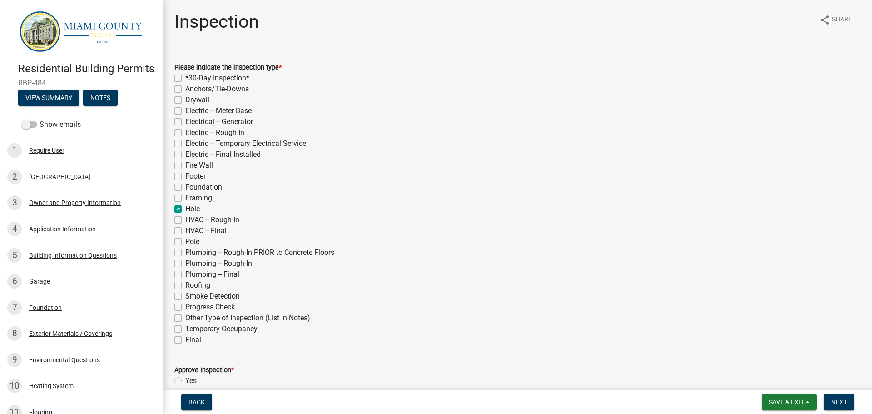
checkbox input "false"
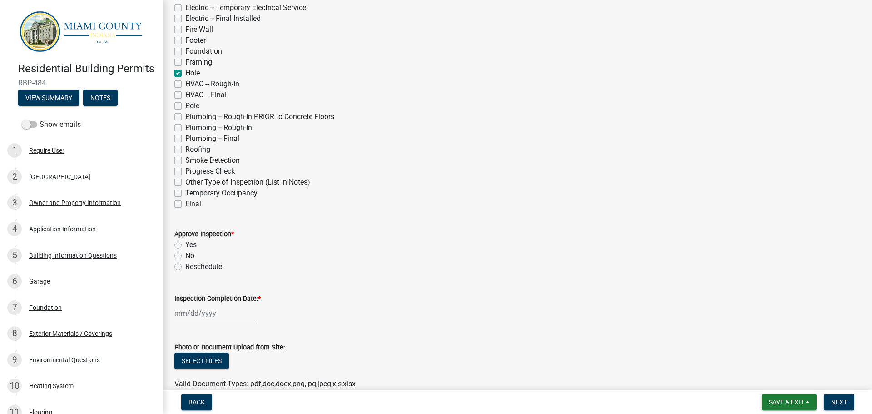
scroll to position [136, 0]
click at [185, 244] on label "Yes" at bounding box center [190, 244] width 11 height 11
click at [185, 244] on input "Yes" at bounding box center [188, 242] width 6 height 6
radio input "true"
click at [210, 299] on label "Inspection Completion Date: *" at bounding box center [217, 298] width 86 height 6
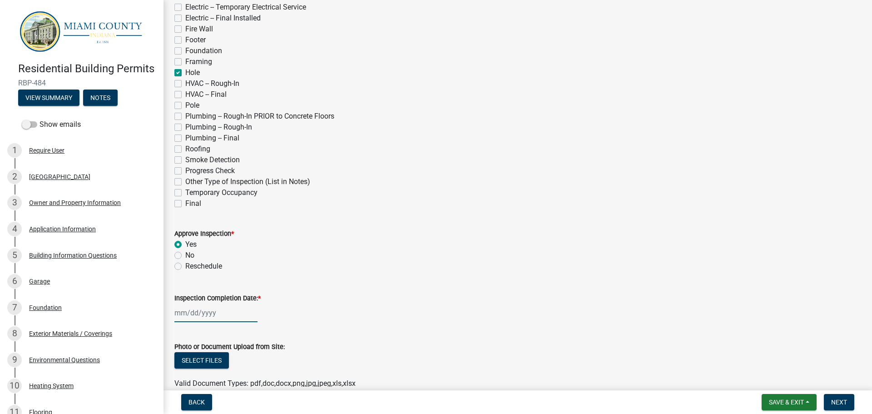
click at [210, 303] on input "Inspection Completion Date: *" at bounding box center [215, 312] width 83 height 19
select select "8"
select select "2025"
click at [184, 251] on div "11" at bounding box center [183, 250] width 15 height 15
type input "[DATE]"
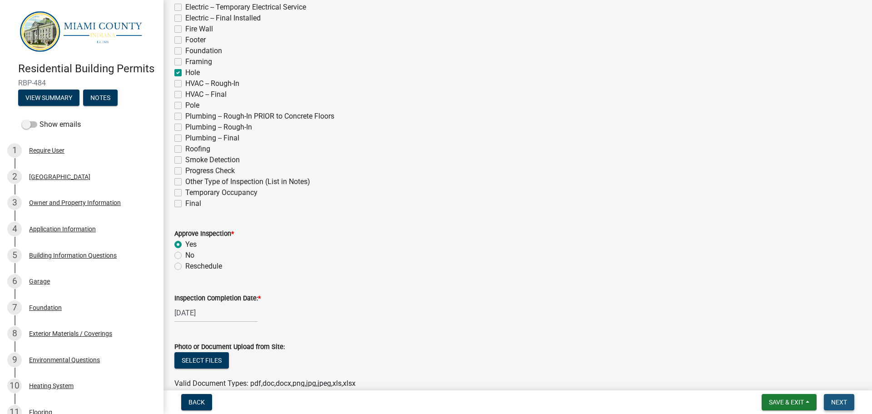
click at [841, 397] on button "Next" at bounding box center [839, 402] width 30 height 16
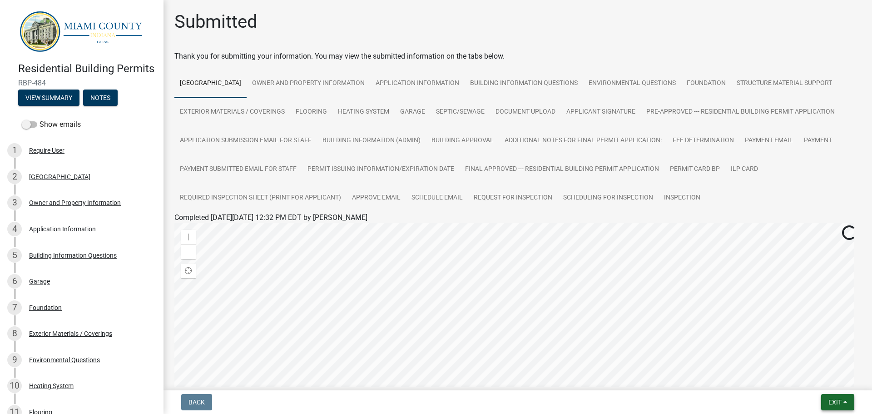
click at [837, 400] on span "Exit" at bounding box center [835, 401] width 13 height 7
click at [808, 380] on button "Save & Exit" at bounding box center [818, 378] width 73 height 22
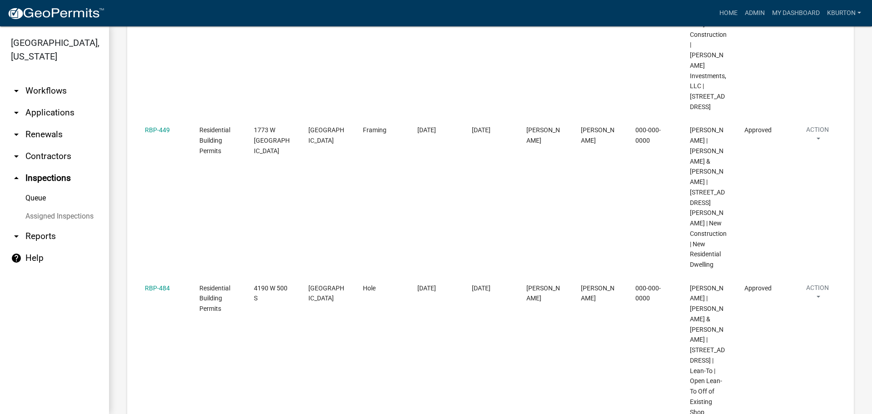
scroll to position [318, 0]
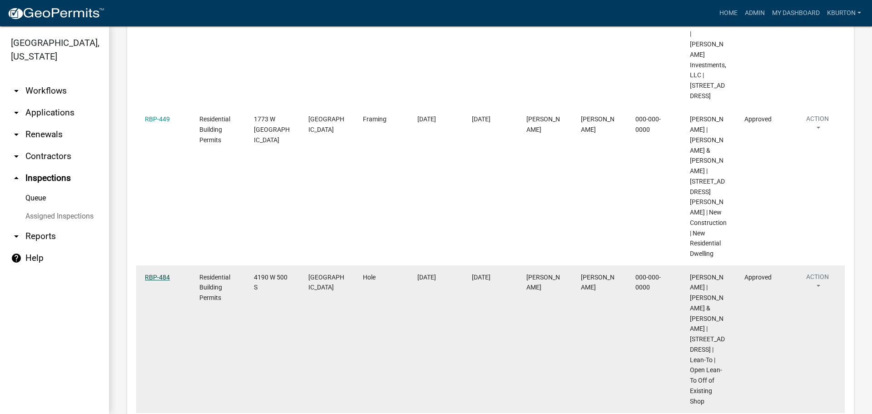
click at [167, 273] on link "RBP-484" at bounding box center [157, 276] width 25 height 7
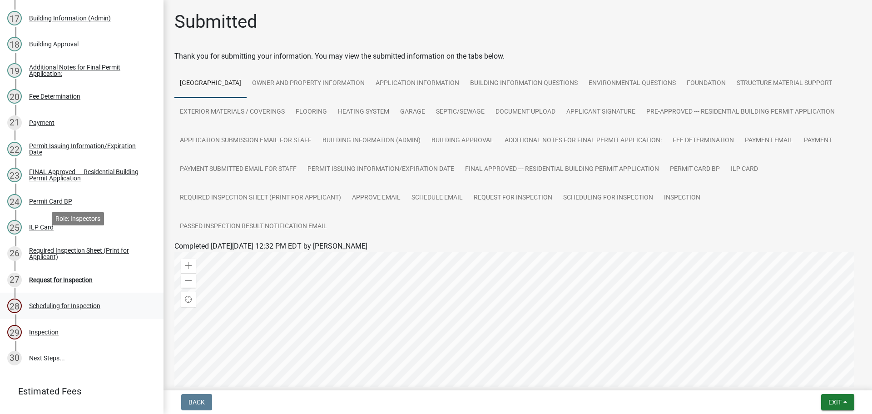
scroll to position [624, 0]
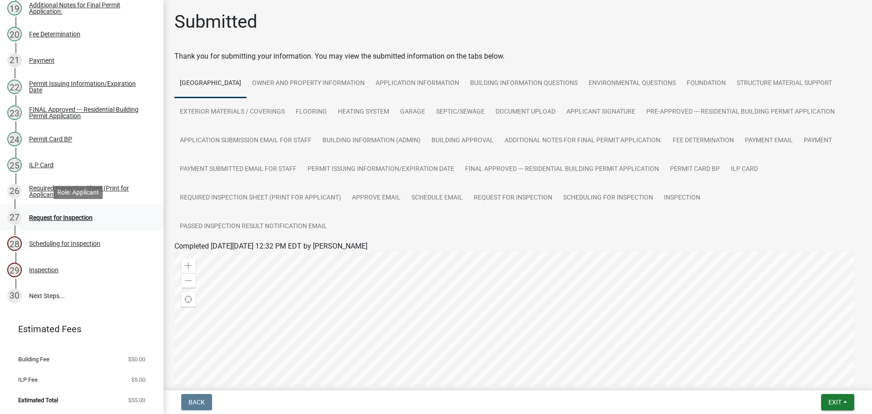
click at [80, 217] on div "Request for Inspection" at bounding box center [61, 217] width 64 height 6
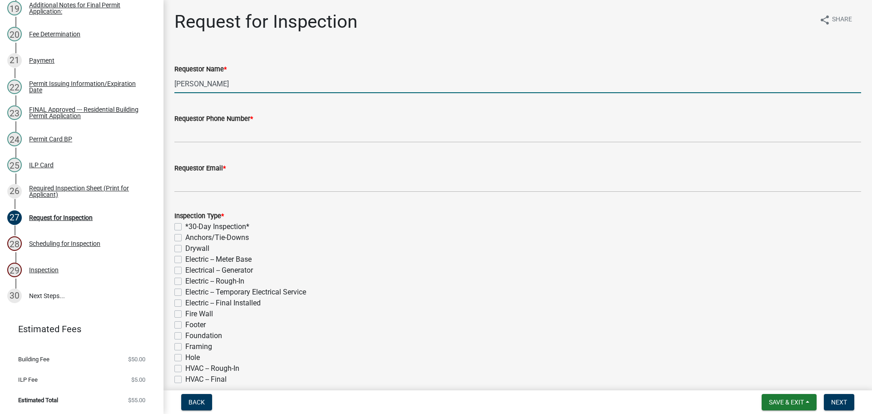
click at [220, 84] on input "[PERSON_NAME]" at bounding box center [517, 83] width 687 height 19
type input "K"
type input "[PERSON_NAME]"
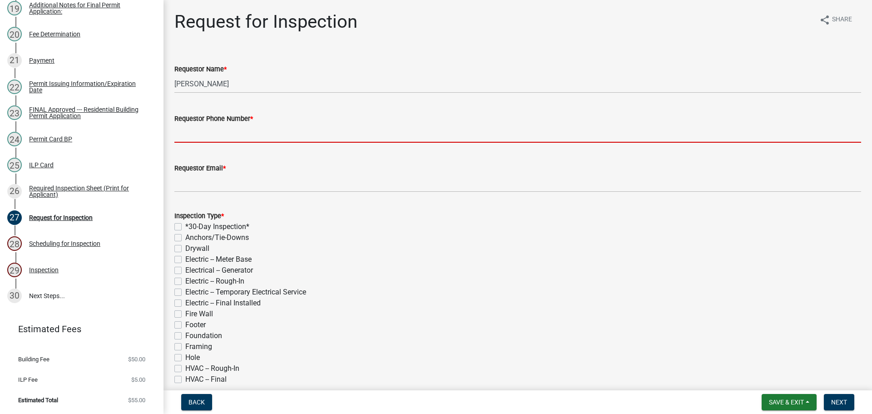
click at [211, 127] on input "Requestor Phone Number *" at bounding box center [517, 133] width 687 height 19
type input "000-000-0000"
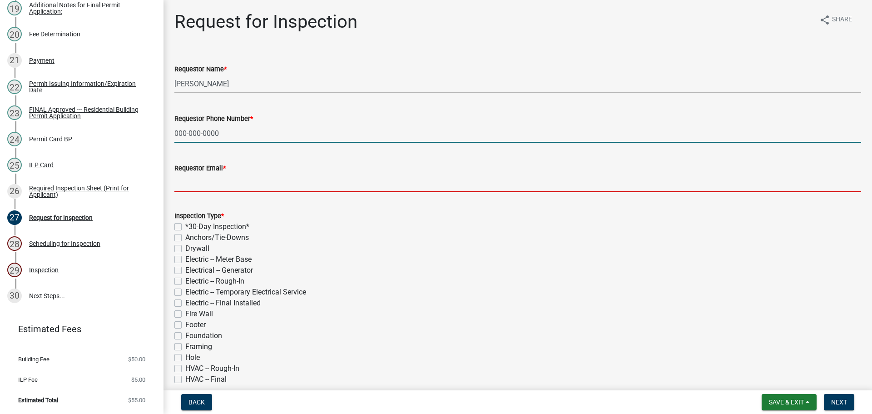
click at [242, 178] on input "Requestor Email *" at bounding box center [517, 183] width 687 height 19
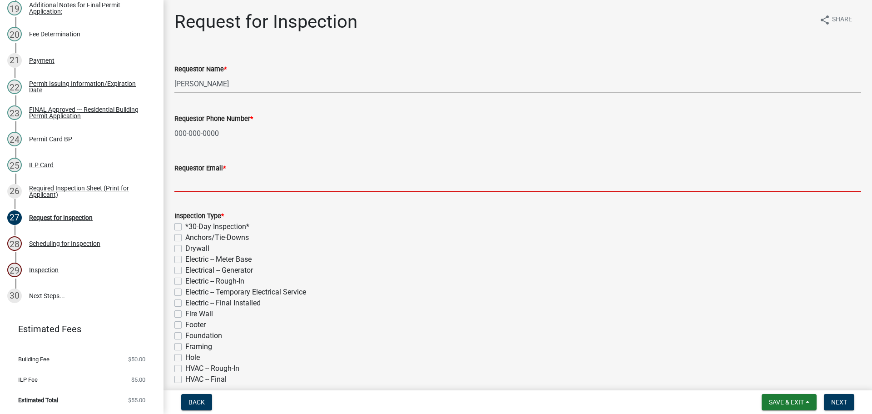
type input "[EMAIL_ADDRESS][DOMAIN_NAME]"
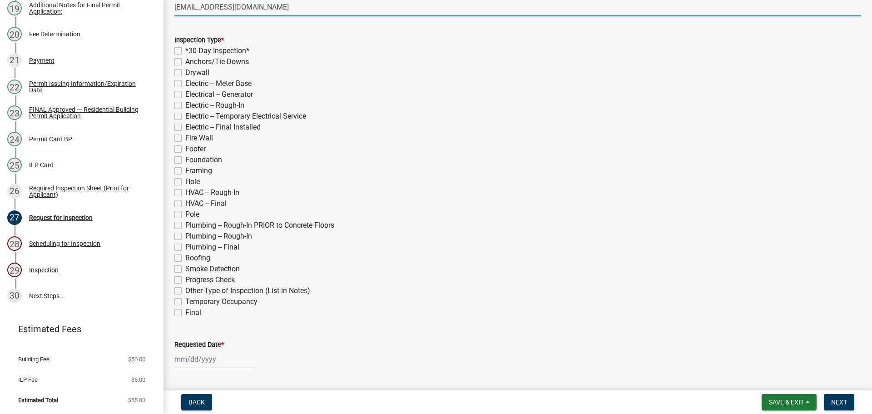
scroll to position [182, 0]
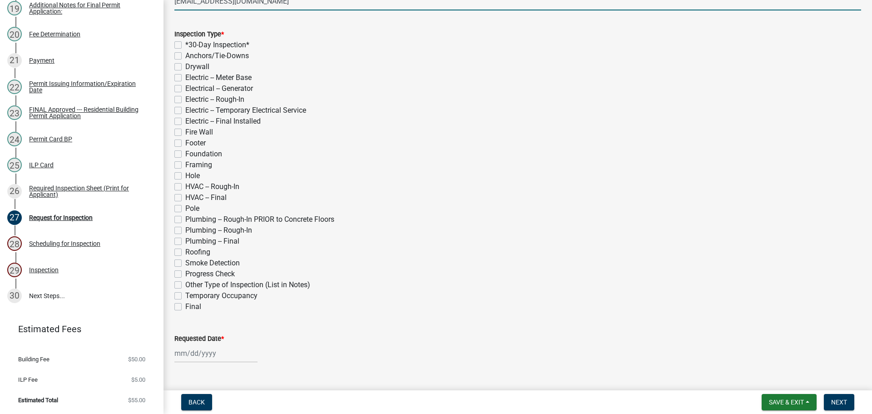
click at [185, 166] on label "Framing" at bounding box center [198, 164] width 27 height 11
click at [185, 165] on input "Framing" at bounding box center [188, 162] width 6 height 6
checkbox input "true"
checkbox input "false"
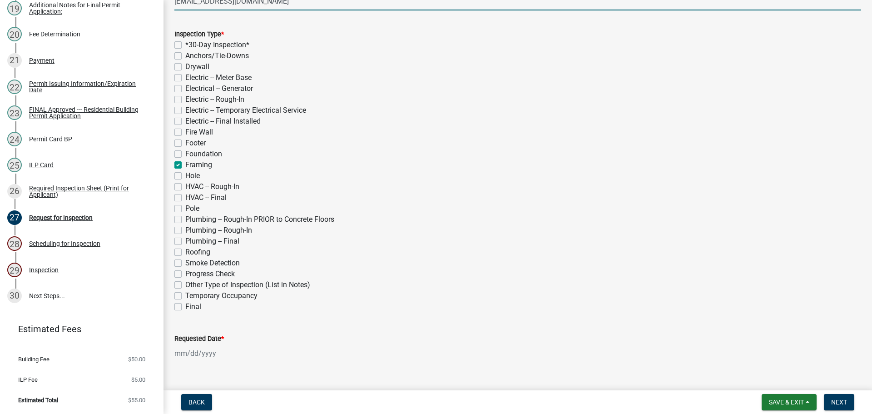
checkbox input "false"
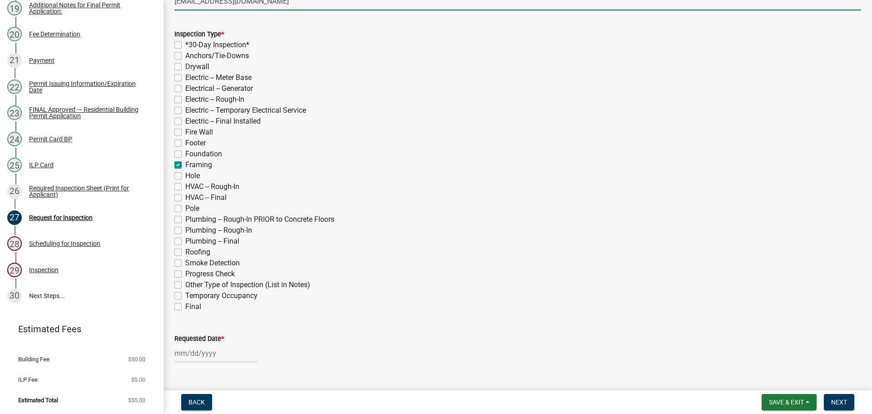
checkbox input "false"
checkbox input "true"
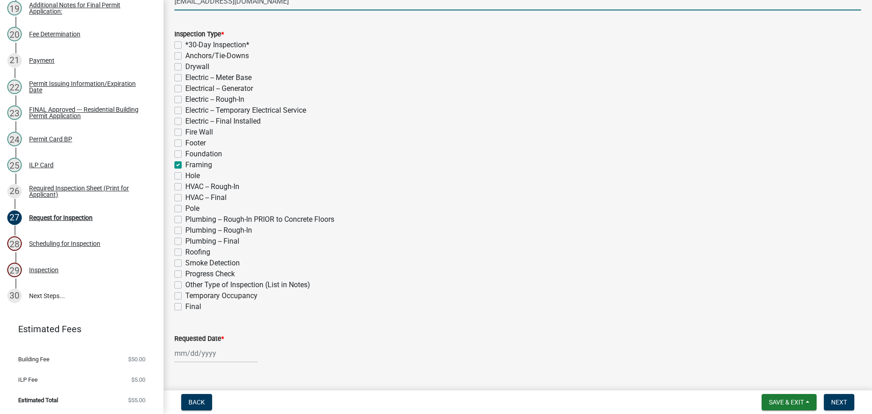
checkbox input "false"
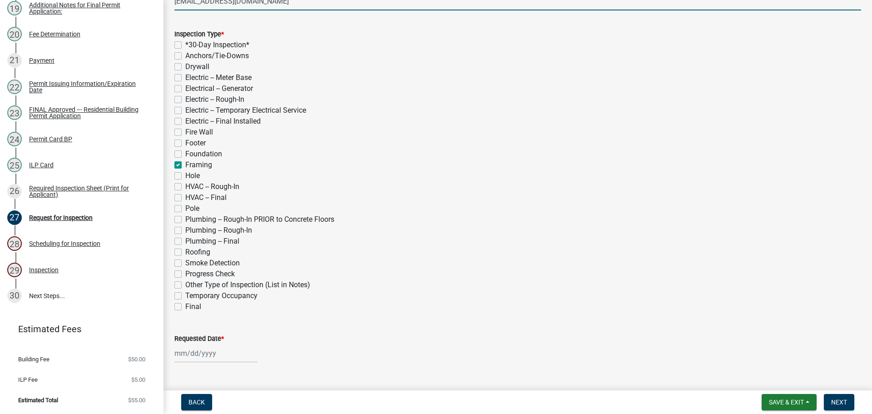
checkbox input "false"
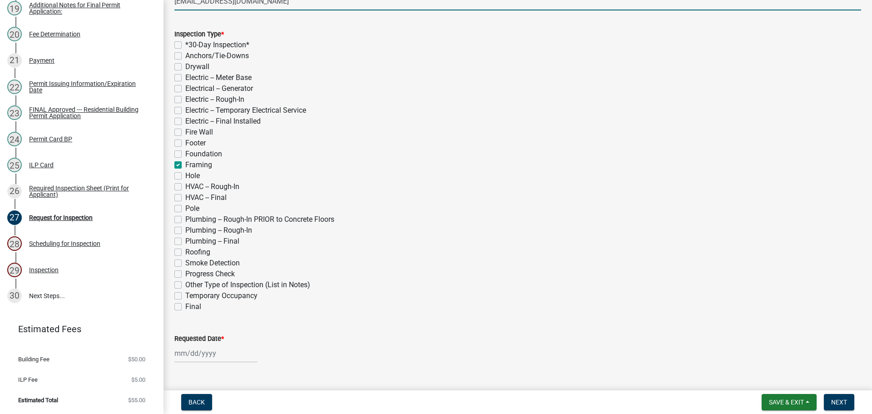
checkbox input "false"
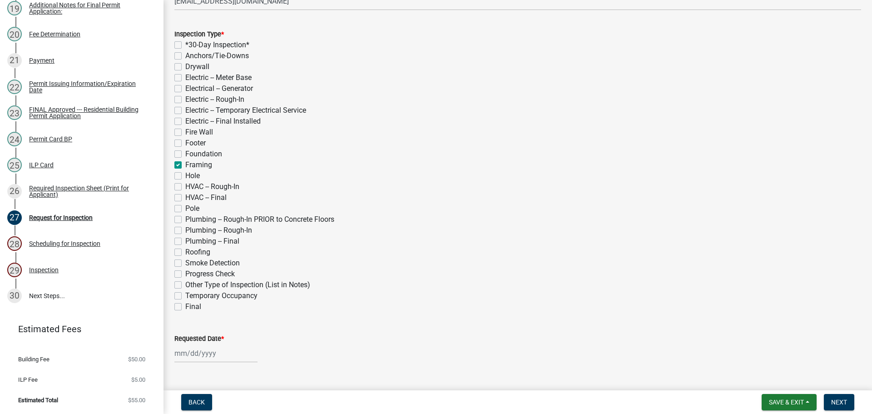
click at [185, 252] on label "Roofing" at bounding box center [197, 252] width 25 height 11
click at [185, 252] on input "Roofing" at bounding box center [188, 250] width 6 height 6
checkbox input "true"
checkbox input "false"
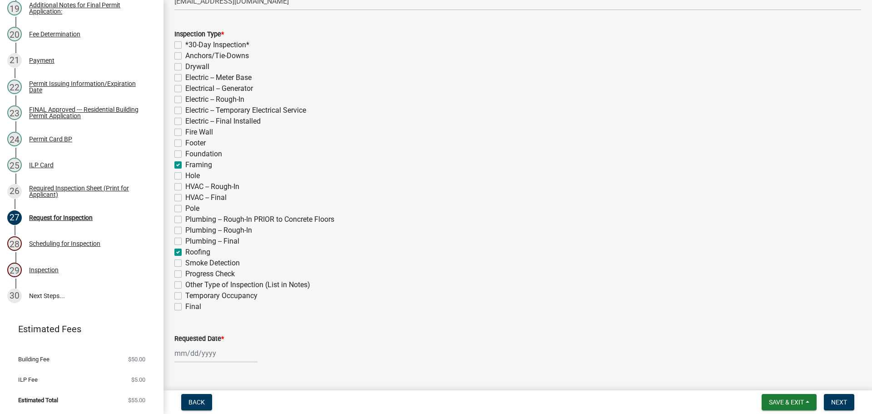
checkbox input "false"
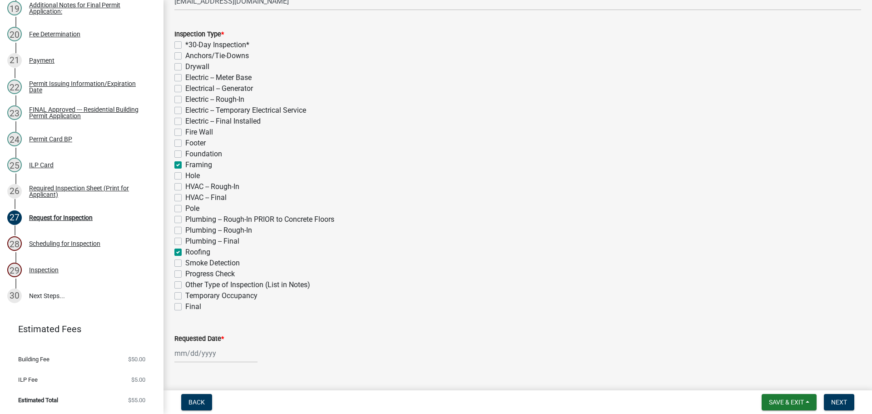
checkbox input "false"
checkbox input "true"
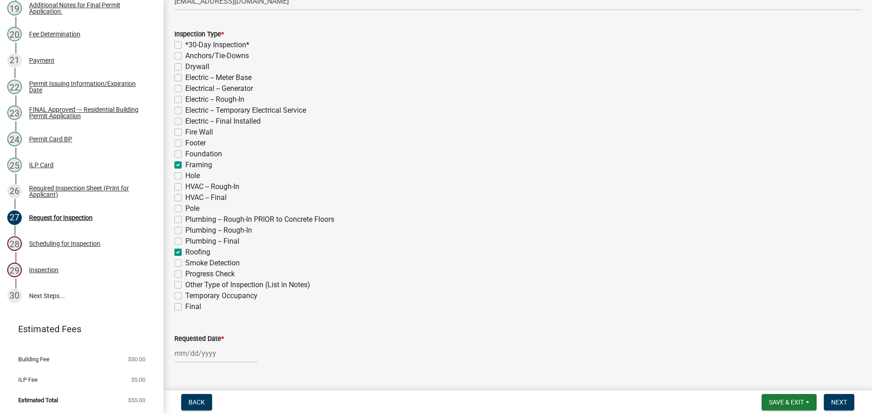
checkbox input "false"
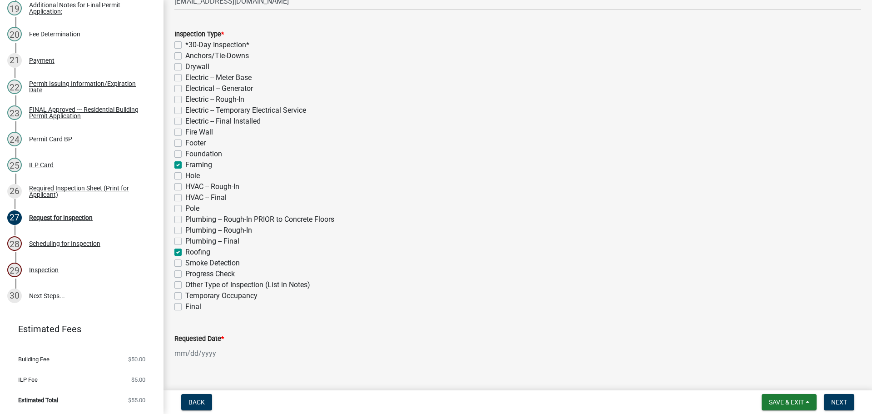
checkbox input "false"
checkbox input "true"
checkbox input "false"
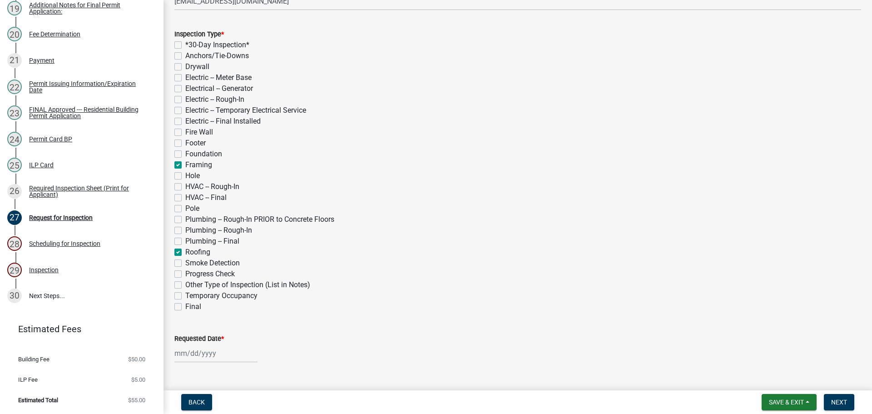
checkbox input "false"
click at [185, 307] on label "Final" at bounding box center [193, 306] width 16 height 11
click at [185, 307] on input "Final" at bounding box center [188, 304] width 6 height 6
checkbox input "true"
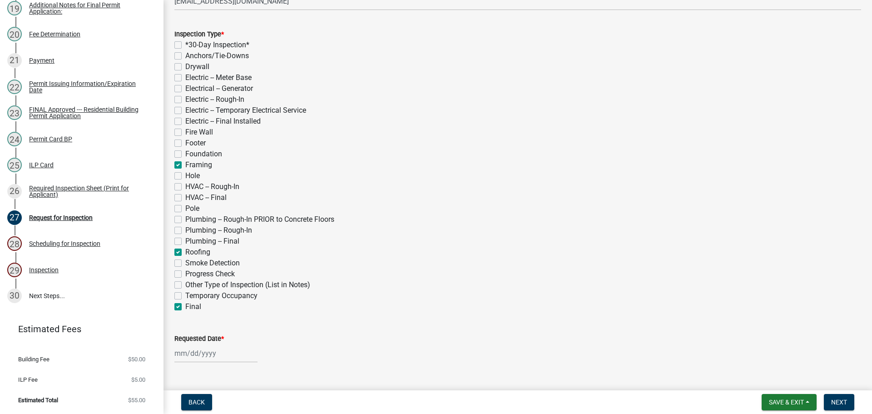
checkbox input "false"
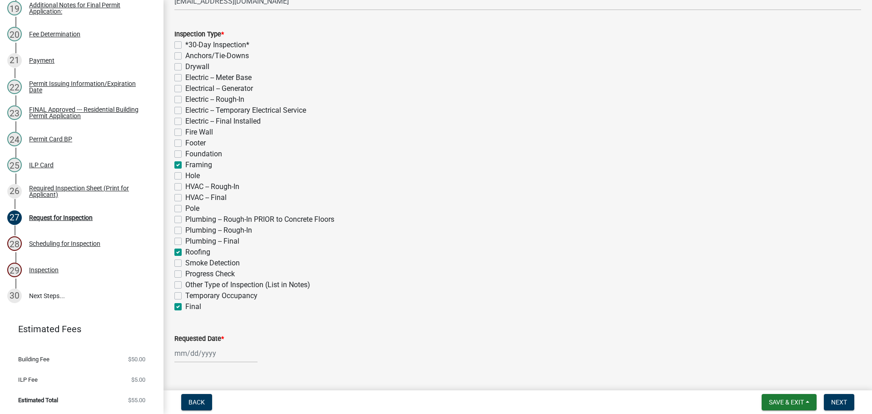
checkbox input "false"
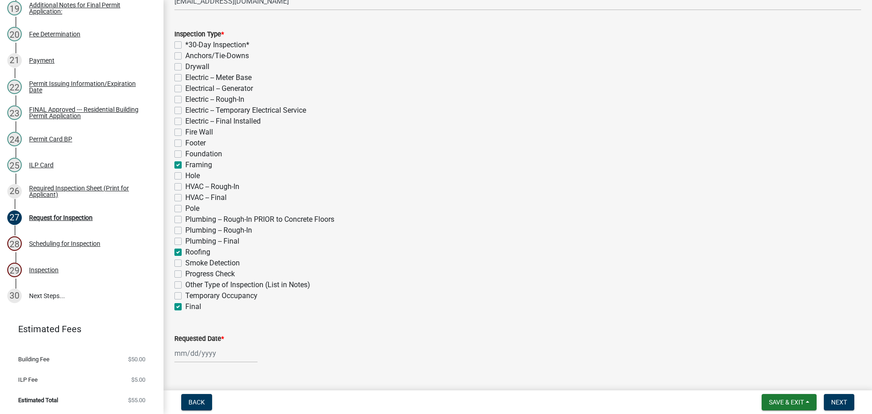
checkbox input "false"
checkbox input "true"
checkbox input "false"
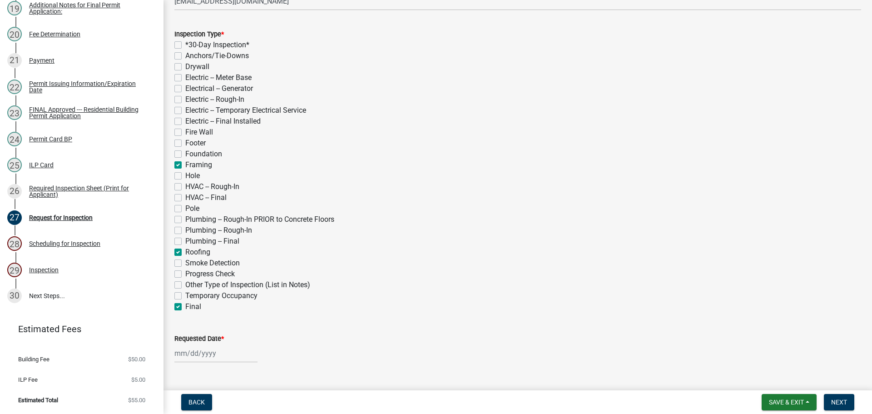
checkbox input "false"
checkbox input "true"
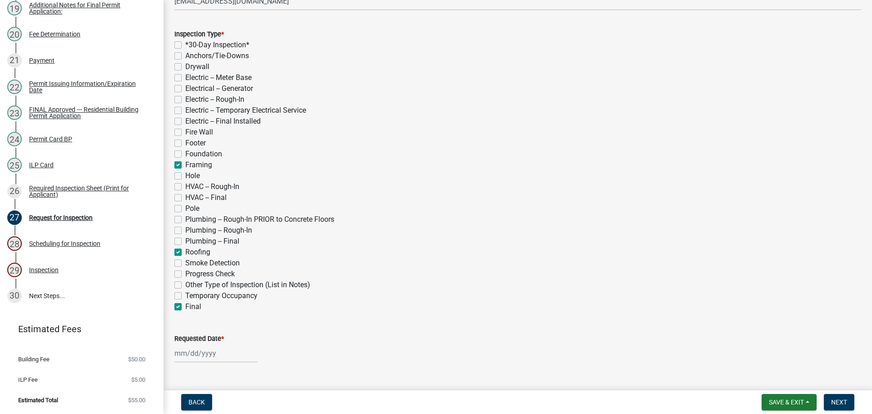
checkbox input "false"
checkbox input "true"
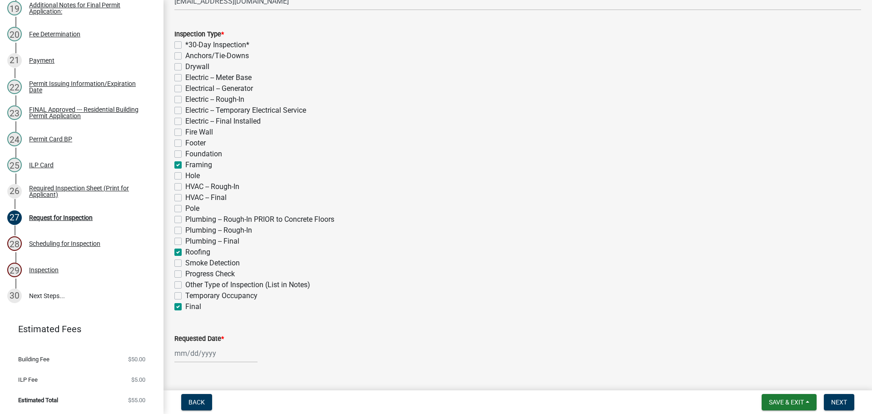
click at [196, 337] on label "Requested Date *" at bounding box center [199, 339] width 50 height 6
click at [196, 344] on input "Requested Date *" at bounding box center [215, 353] width 83 height 19
select select "8"
select select "2025"
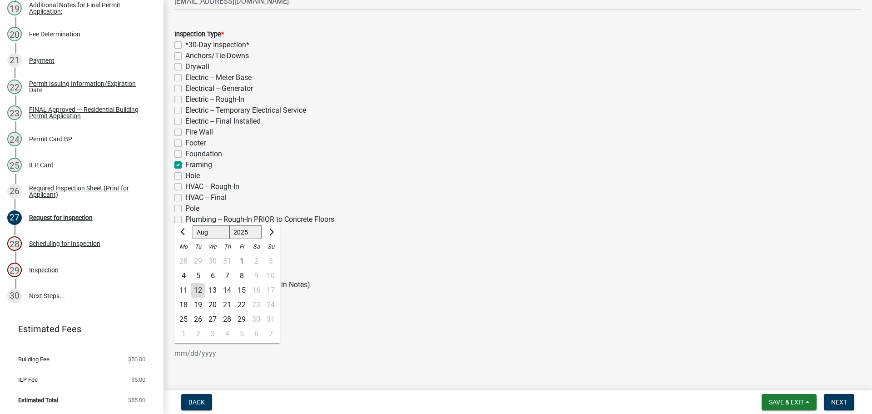
click at [198, 318] on div "26" at bounding box center [198, 319] width 15 height 15
type input "[DATE]"
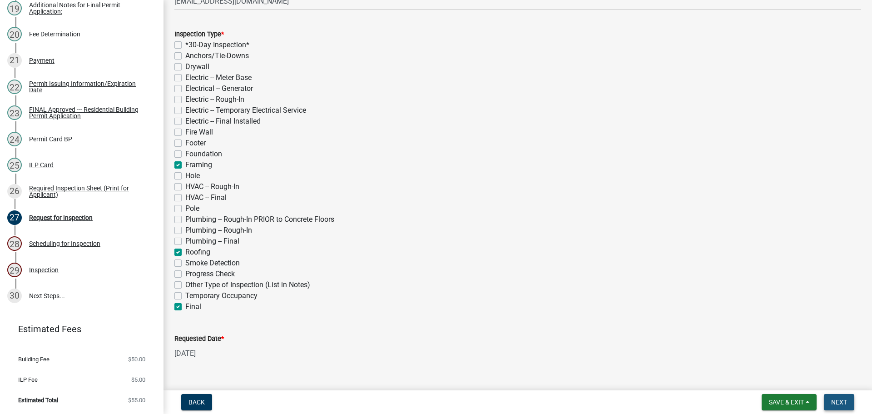
click at [838, 402] on span "Next" at bounding box center [839, 401] width 16 height 7
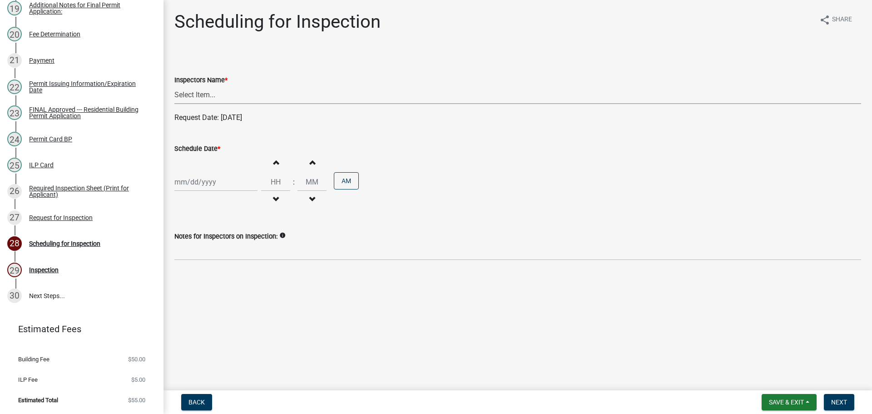
click at [228, 91] on select "Select Item... bmthomas ([PERSON_NAME]) croser ([PERSON_NAME]) [PERSON_NAME] ([…" at bounding box center [517, 94] width 687 height 19
select select "25b75ae6-03c7-4280-9b34-fcf63005d5e5"
click at [174, 85] on select "Select Item... bmthomas ([PERSON_NAME]) croser ([PERSON_NAME]) [PERSON_NAME] ([…" at bounding box center [517, 94] width 687 height 19
click at [211, 148] on label "Schedule Date *" at bounding box center [197, 149] width 46 height 6
click at [211, 173] on input "Schedule Date *" at bounding box center [215, 182] width 83 height 19
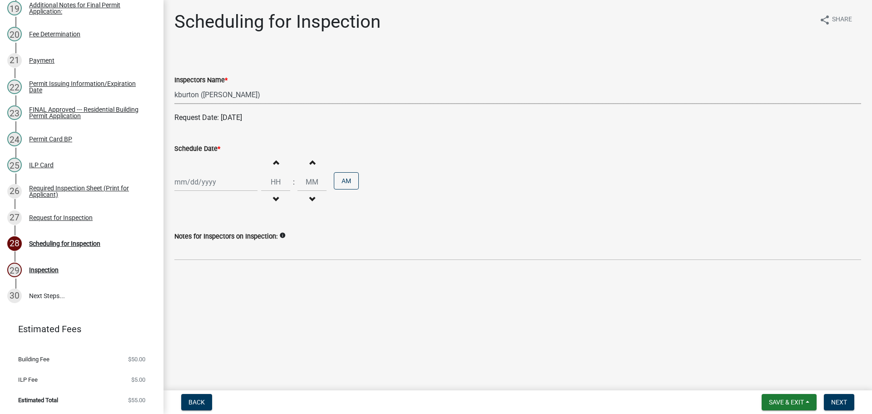
select select "8"
select select "2025"
click at [197, 288] on div "26" at bounding box center [198, 288] width 15 height 15
click at [847, 398] on span "Next" at bounding box center [839, 401] width 16 height 7
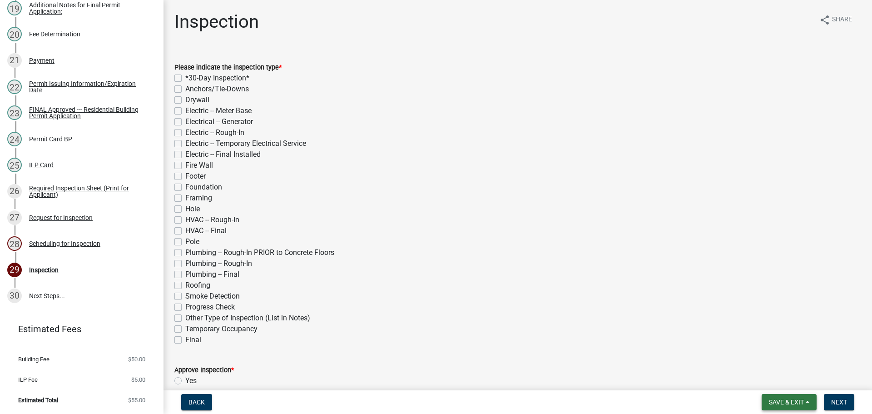
click at [782, 398] on span "Save & Exit" at bounding box center [786, 401] width 35 height 7
click at [777, 384] on button "Save & Exit" at bounding box center [780, 378] width 73 height 22
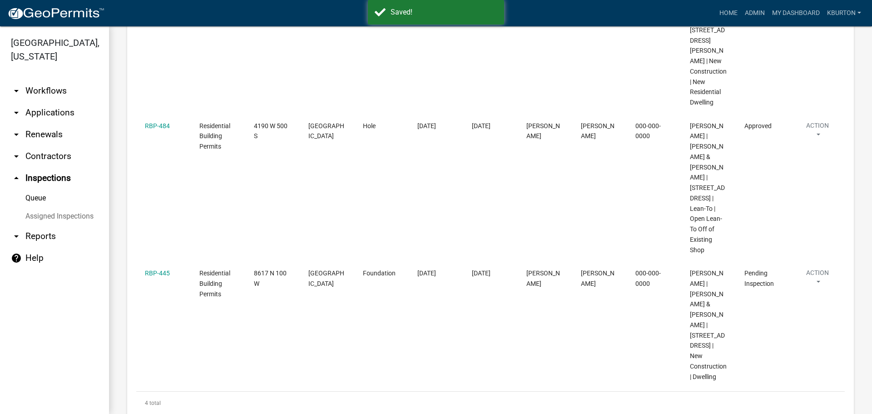
scroll to position [475, 0]
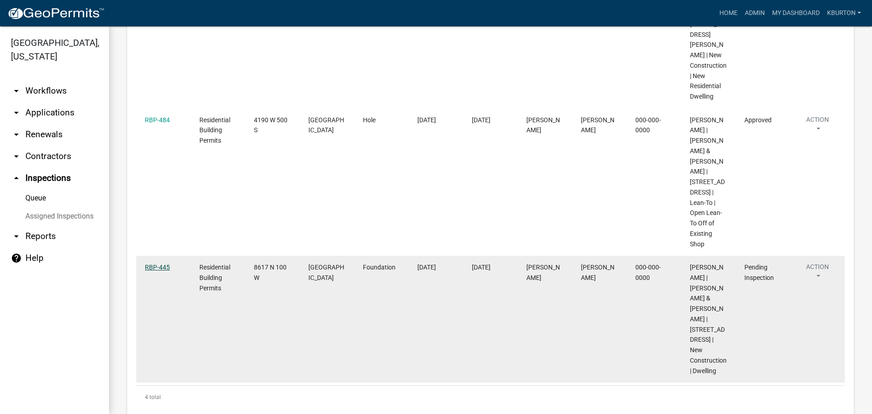
click at [160, 263] on link "RBP-445" at bounding box center [157, 266] width 25 height 7
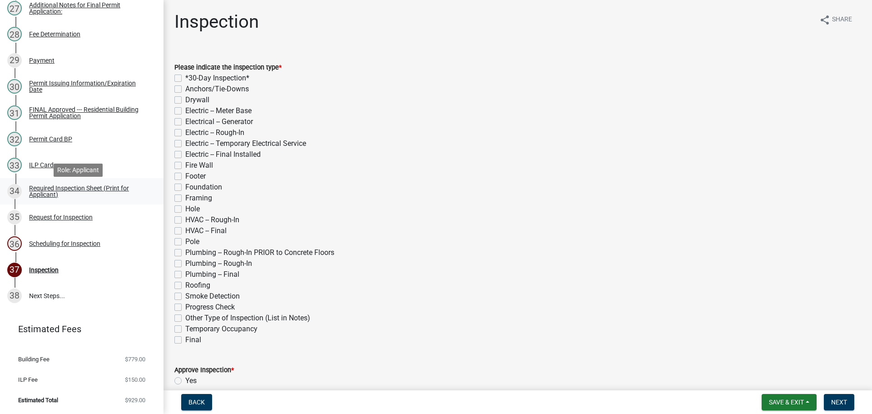
scroll to position [834, 0]
click at [91, 245] on div "Scheduling for Inspection" at bounding box center [64, 243] width 71 height 6
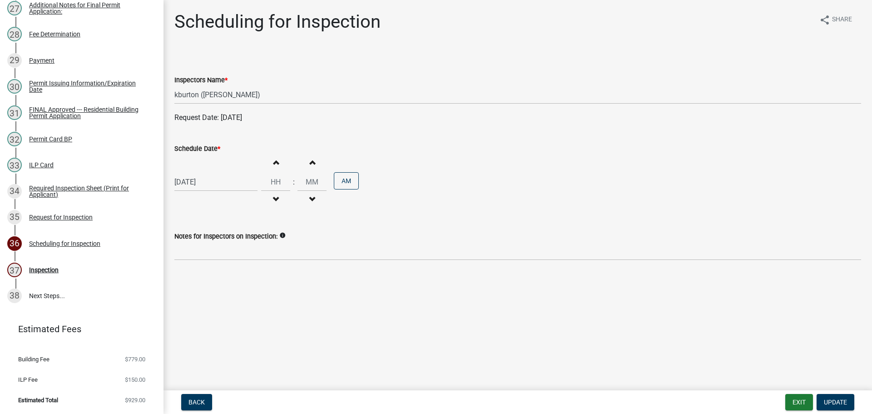
click at [204, 149] on label "Schedule Date *" at bounding box center [197, 149] width 46 height 6
click at [204, 173] on input "[DATE]" at bounding box center [215, 182] width 83 height 19
click at [226, 273] on div "21" at bounding box center [227, 274] width 15 height 15
click at [829, 402] on span "Update" at bounding box center [835, 401] width 23 height 7
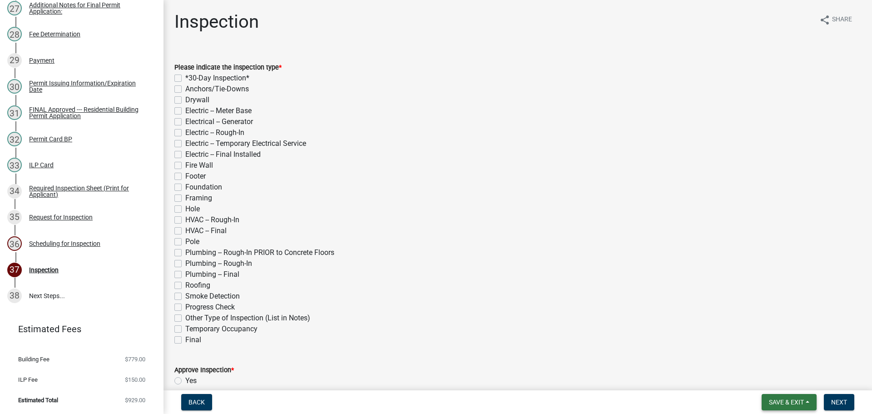
click at [795, 401] on span "Save & Exit" at bounding box center [786, 401] width 35 height 7
click at [783, 382] on button "Save & Exit" at bounding box center [780, 378] width 73 height 22
